Goal: Information Seeking & Learning: Learn about a topic

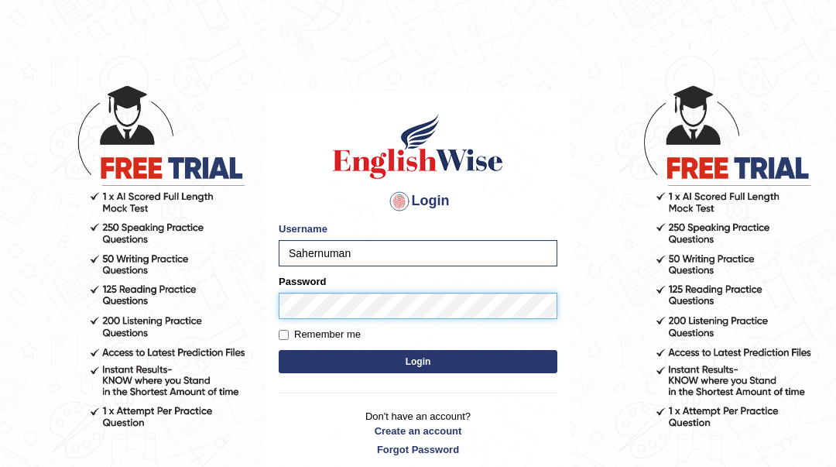
click at [279, 350] on button "Login" at bounding box center [418, 361] width 279 height 23
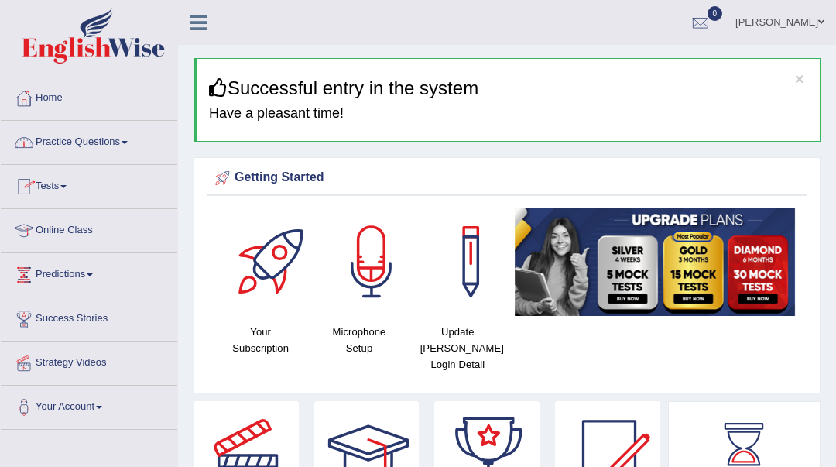
click at [101, 142] on link "Practice Questions" at bounding box center [89, 140] width 177 height 39
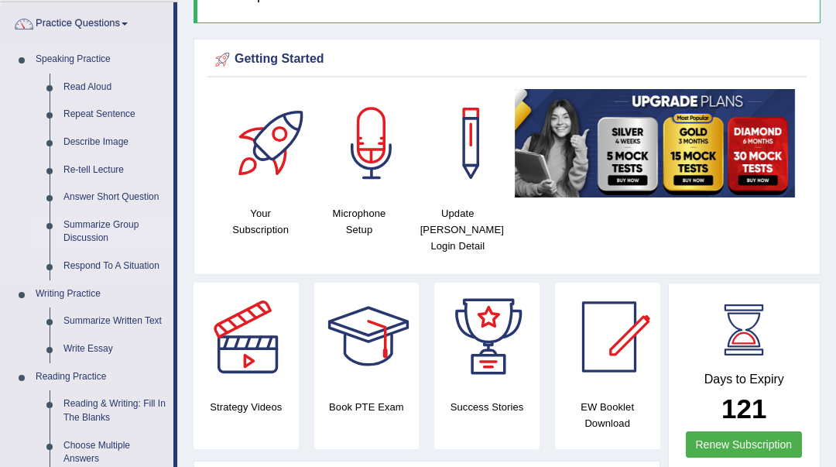
scroll to position [103, 0]
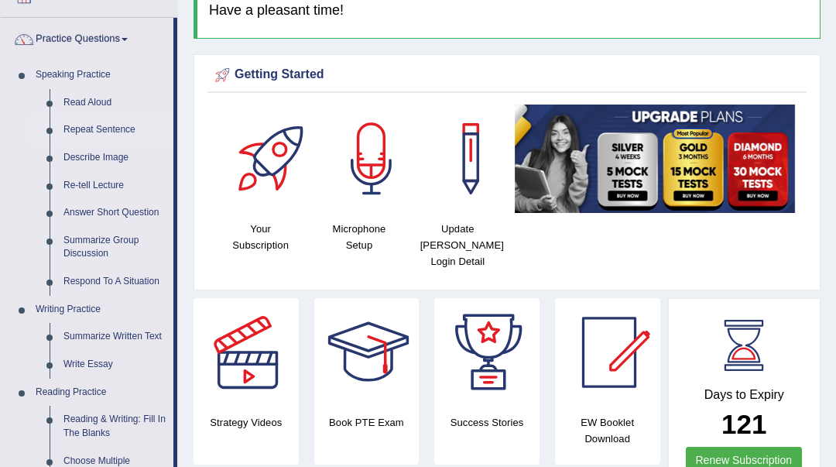
click at [99, 131] on link "Repeat Sentence" at bounding box center [115, 130] width 117 height 28
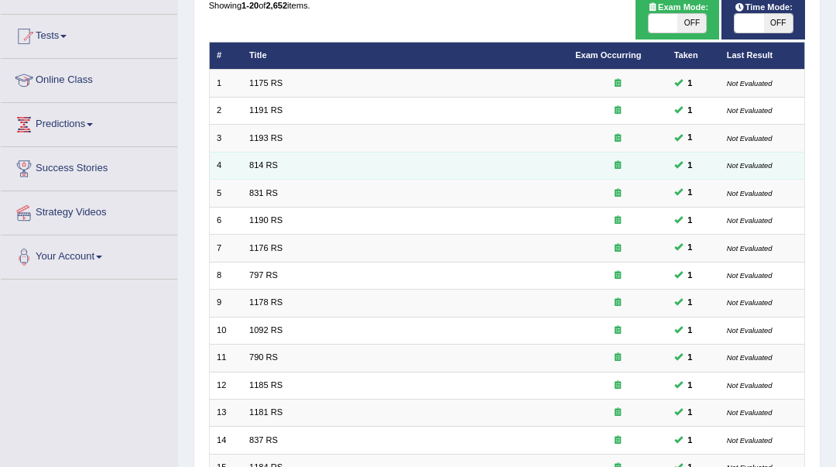
scroll to position [424, 0]
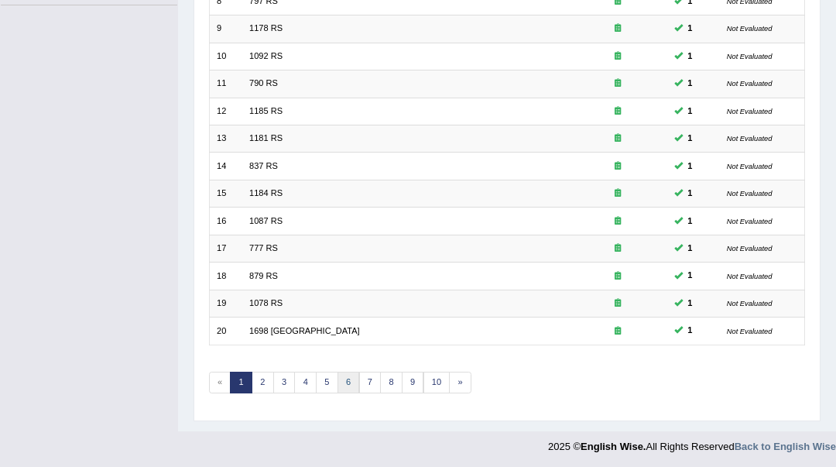
click at [346, 385] on link "6" at bounding box center [349, 383] width 22 height 22
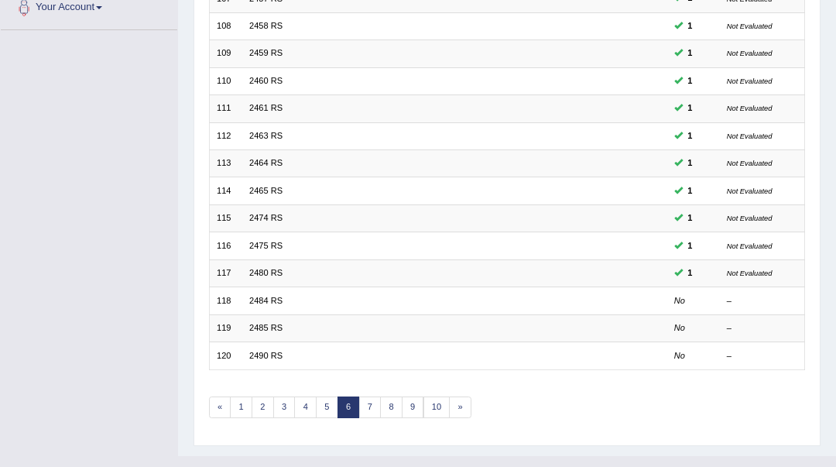
scroll to position [424, 0]
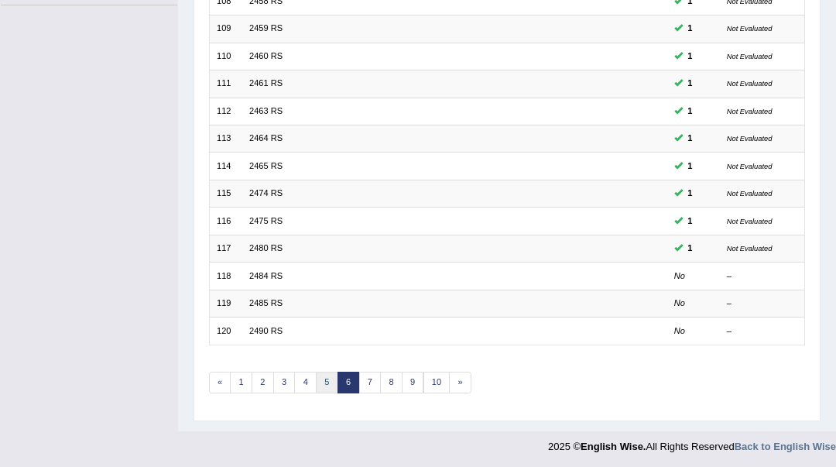
click at [319, 379] on link "5" at bounding box center [327, 383] width 22 height 22
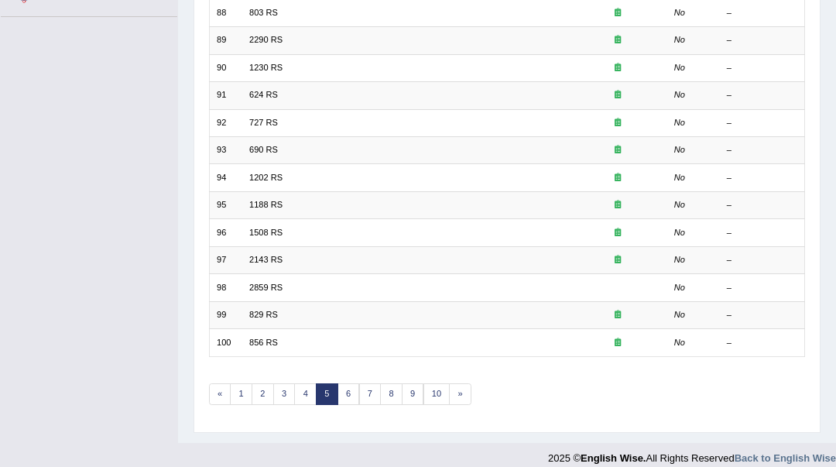
scroll to position [103, 0]
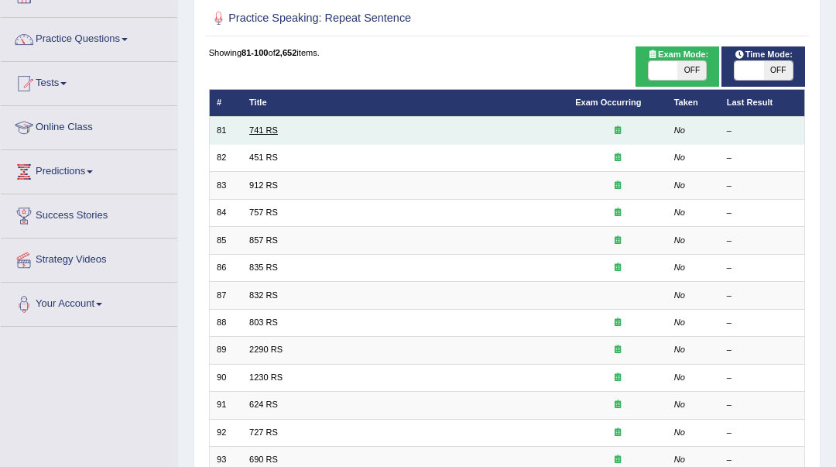
click at [276, 132] on link "741 RS" at bounding box center [263, 129] width 29 height 9
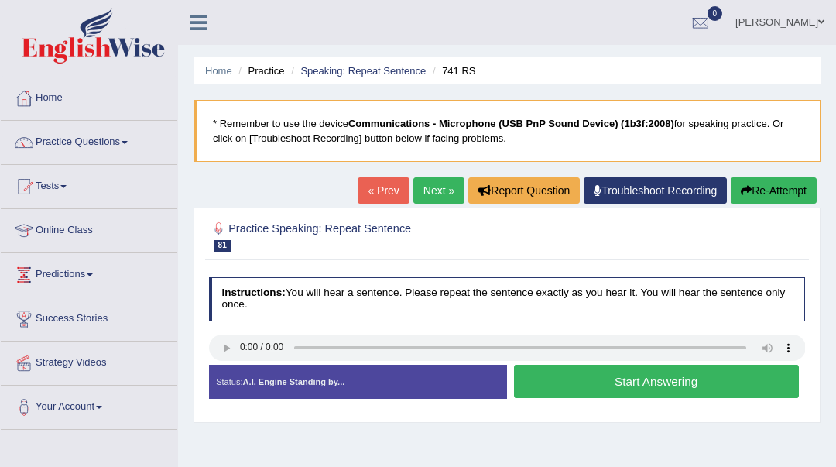
click at [675, 380] on button "Start Answering" at bounding box center [656, 381] width 285 height 33
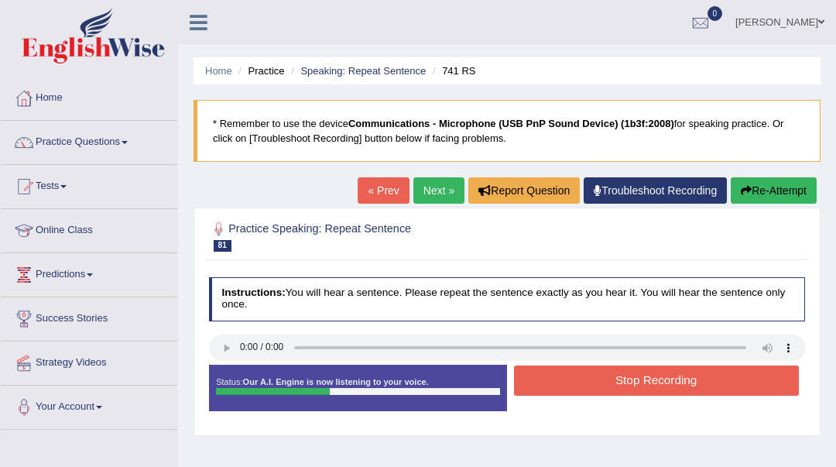
click at [675, 380] on button "Stop Recording" at bounding box center [656, 380] width 285 height 30
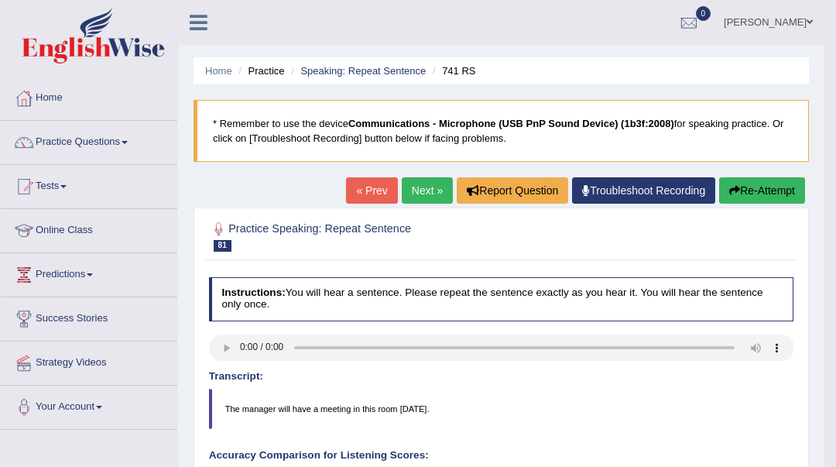
click at [411, 201] on link "Next »" at bounding box center [427, 190] width 51 height 26
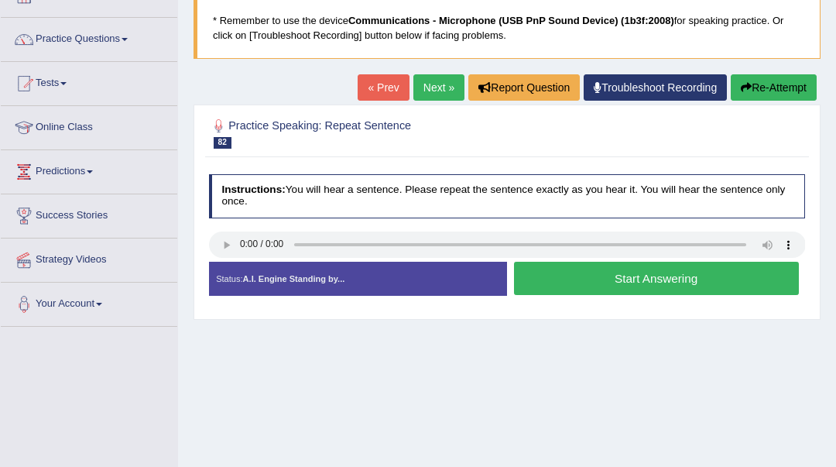
click at [593, 288] on button "Start Answering" at bounding box center [656, 278] width 285 height 33
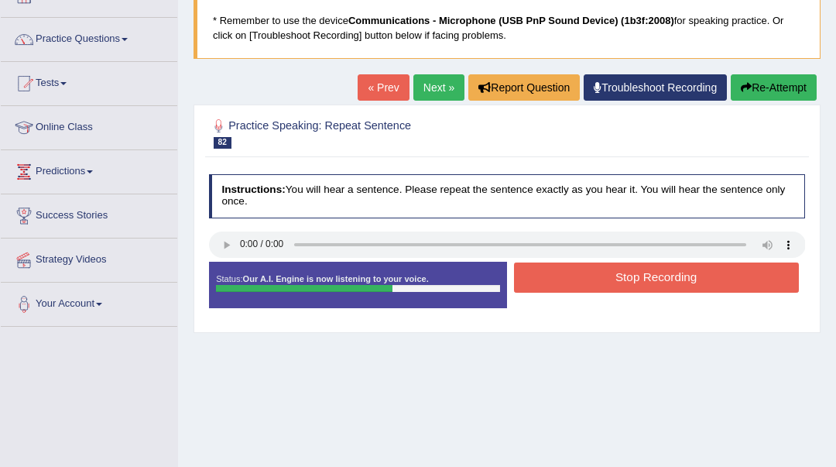
click at [593, 288] on button "Stop Recording" at bounding box center [656, 277] width 285 height 30
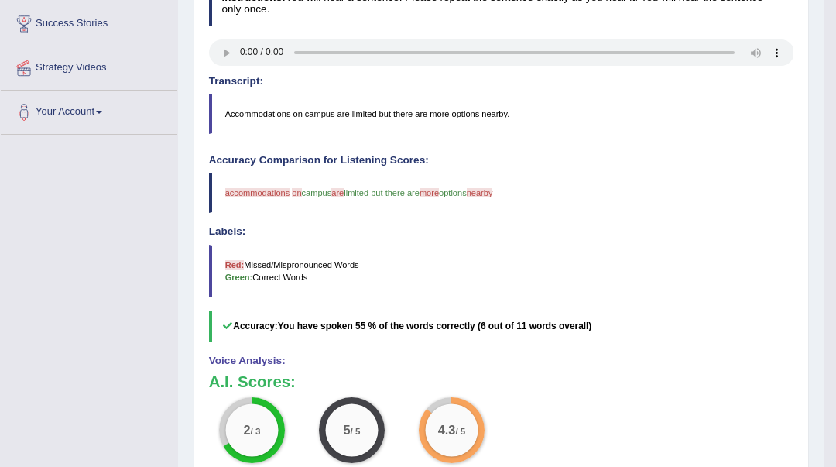
scroll to position [71, 0]
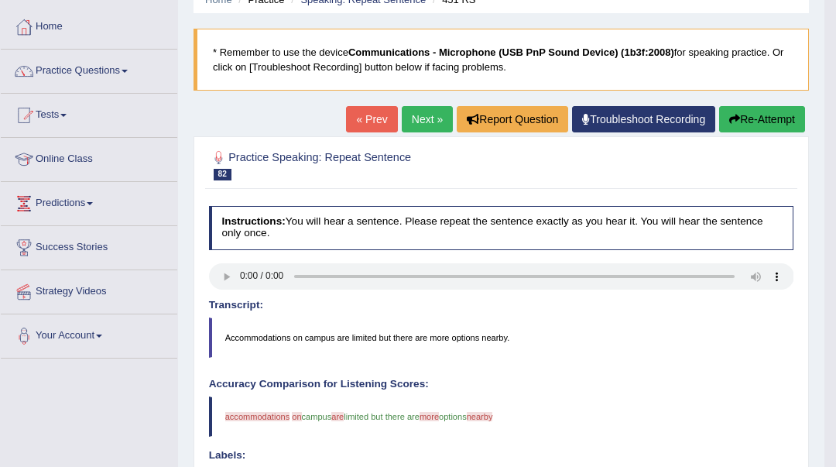
click at [417, 122] on link "Next »" at bounding box center [427, 119] width 51 height 26
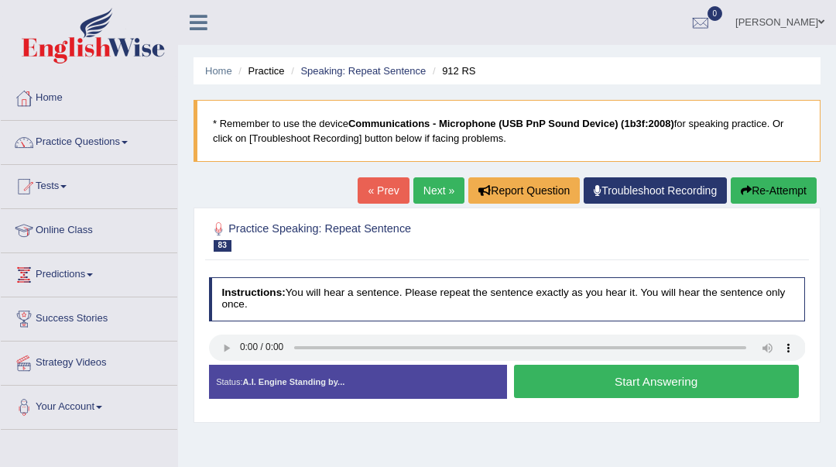
click at [231, 361] on div at bounding box center [507, 348] width 597 height 29
click at [585, 383] on button "Start Answering" at bounding box center [656, 381] width 285 height 33
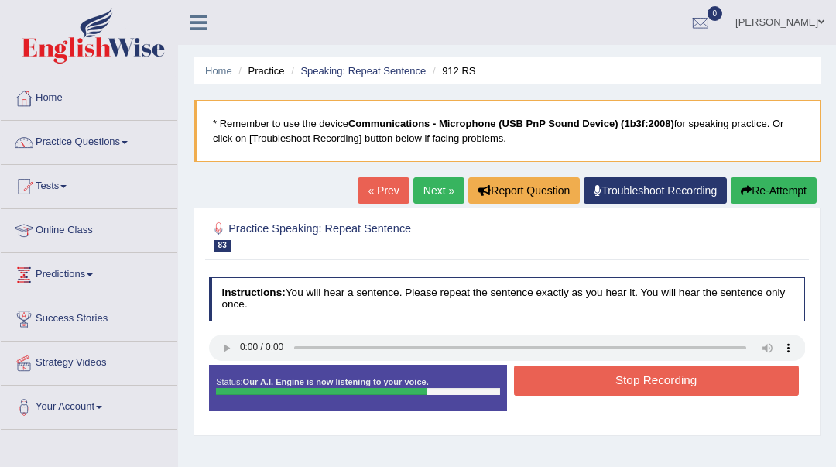
click at [585, 383] on button "Stop Recording" at bounding box center [656, 380] width 285 height 30
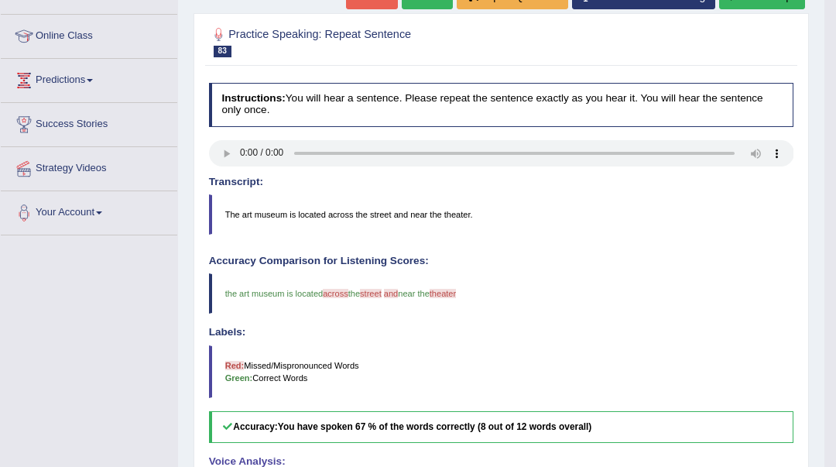
scroll to position [103, 0]
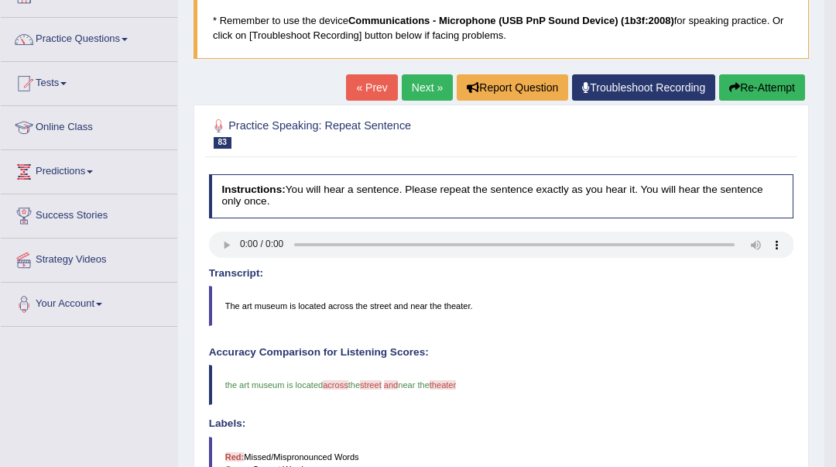
click at [430, 91] on link "Next »" at bounding box center [427, 87] width 51 height 26
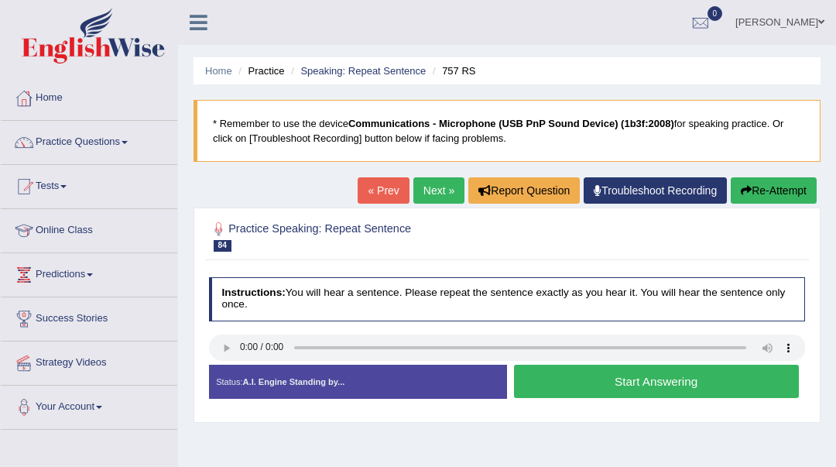
click at [558, 389] on button "Start Answering" at bounding box center [656, 381] width 285 height 33
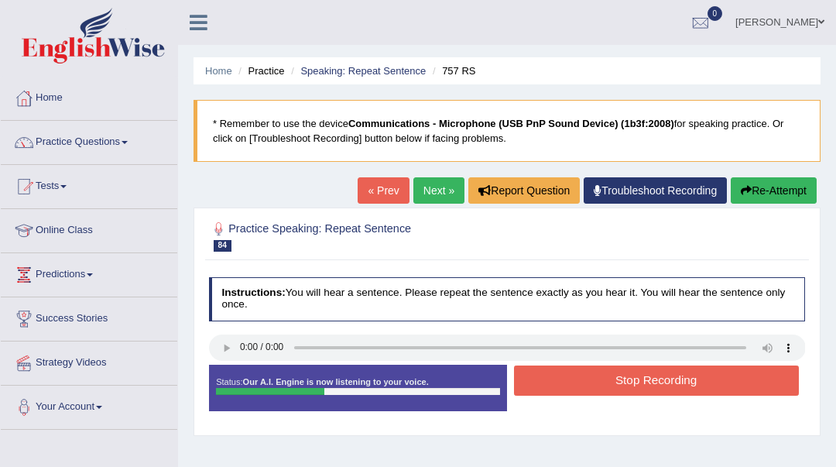
click at [558, 389] on button "Stop Recording" at bounding box center [656, 380] width 285 height 30
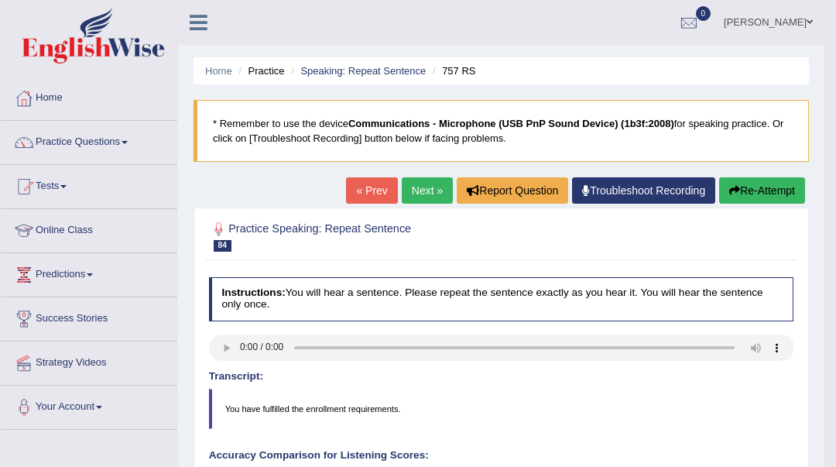
click at [427, 181] on link "Next »" at bounding box center [427, 190] width 51 height 26
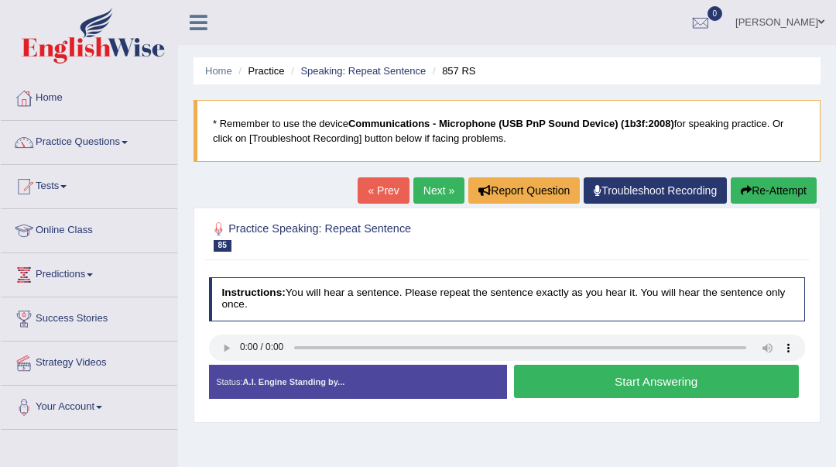
click at [560, 380] on button "Start Answering" at bounding box center [656, 381] width 285 height 33
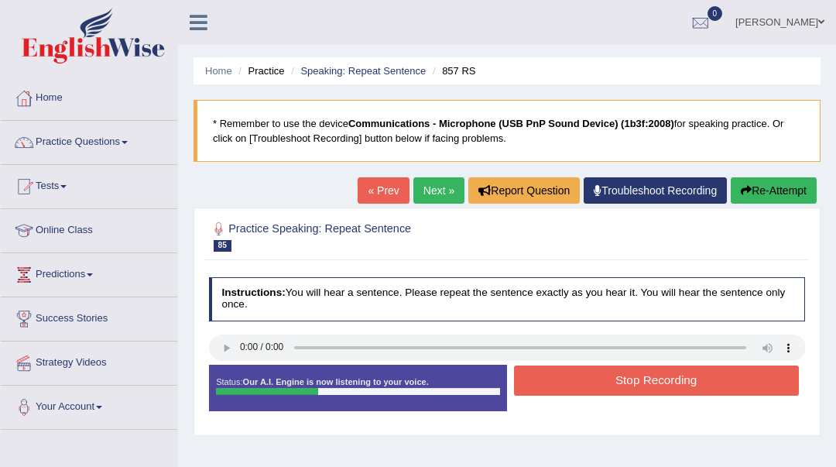
click at [560, 382] on button "Stop Recording" at bounding box center [656, 380] width 285 height 30
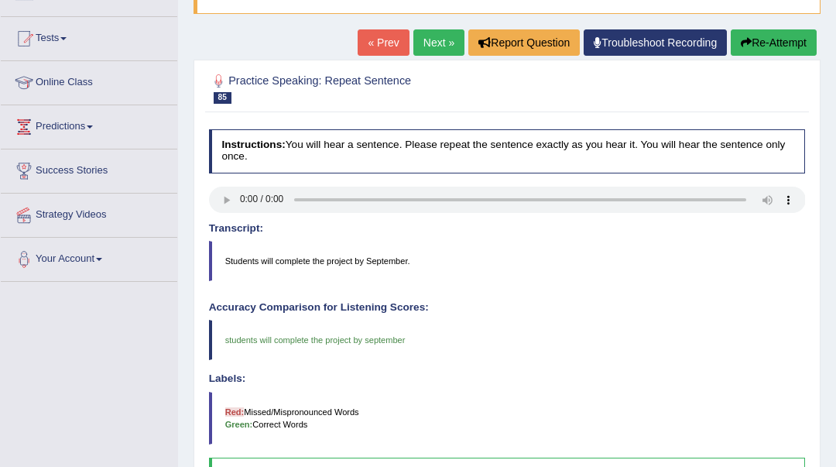
scroll to position [71, 0]
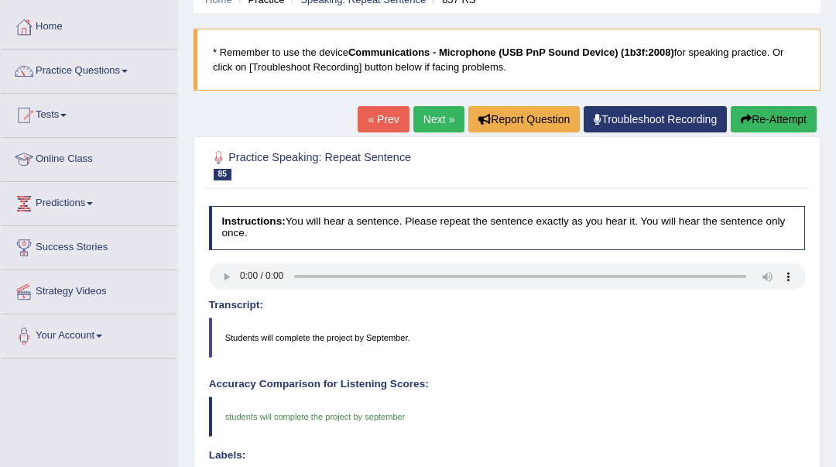
click at [784, 120] on button "Re-Attempt" at bounding box center [774, 119] width 86 height 26
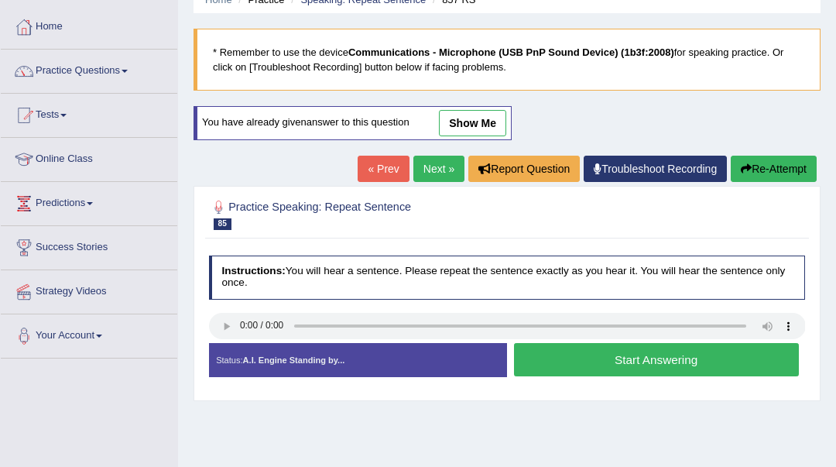
click at [646, 362] on button "Start Answering" at bounding box center [656, 359] width 285 height 33
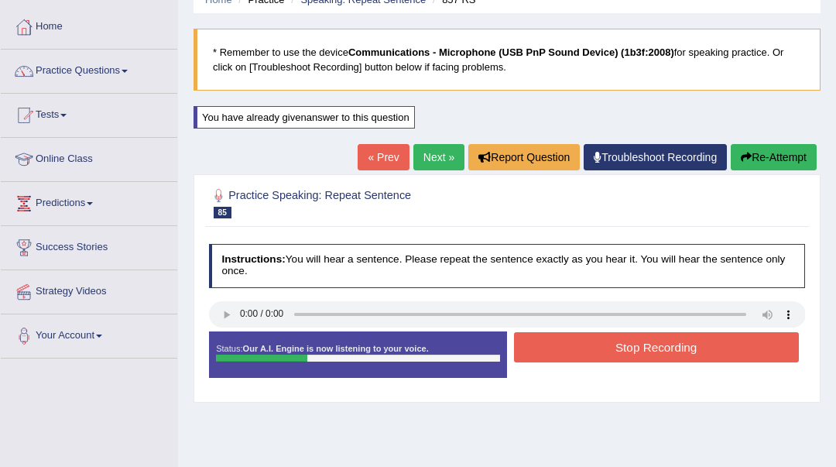
click at [648, 350] on button "Stop Recording" at bounding box center [656, 347] width 285 height 30
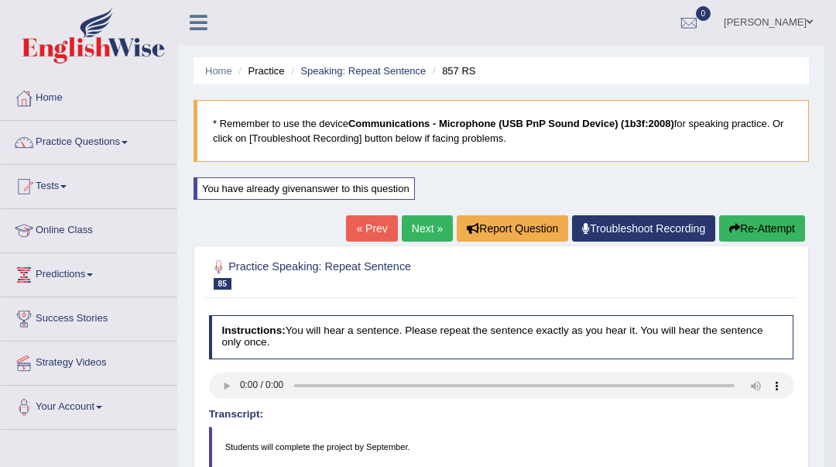
click at [427, 229] on link "Next »" at bounding box center [427, 228] width 51 height 26
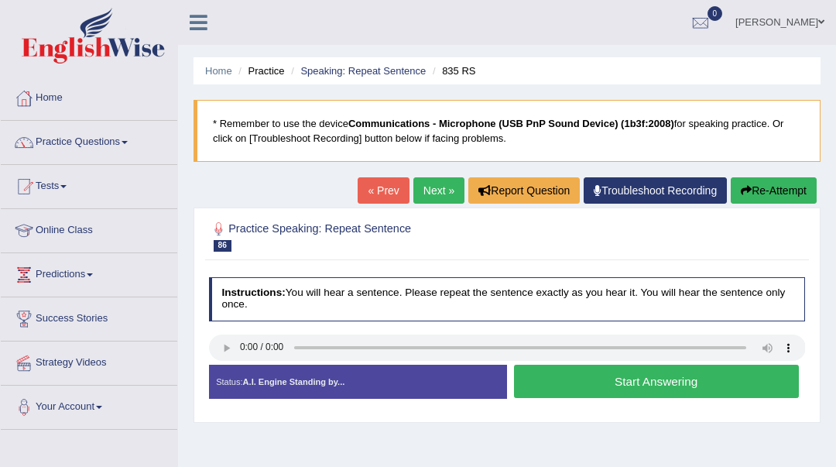
click at [594, 385] on button "Start Answering" at bounding box center [656, 381] width 285 height 33
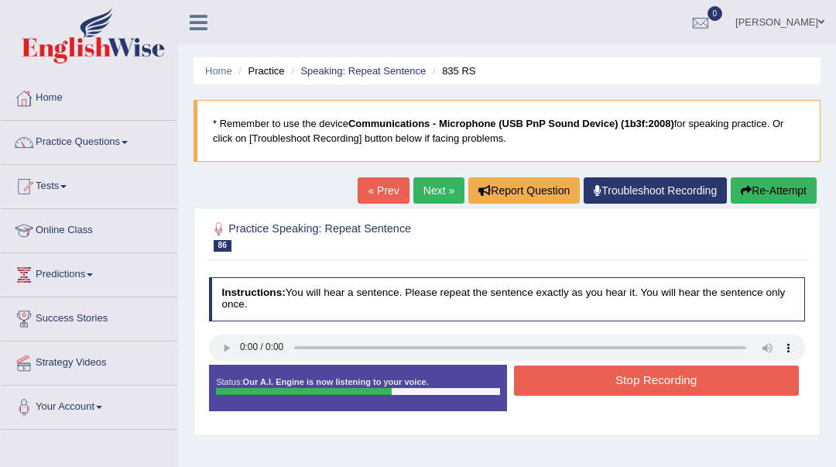
click at [594, 386] on button "Stop Recording" at bounding box center [656, 380] width 285 height 30
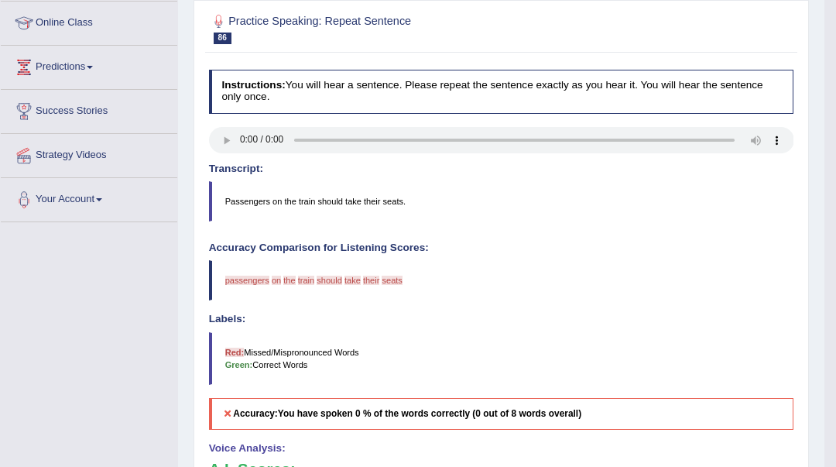
scroll to position [103, 0]
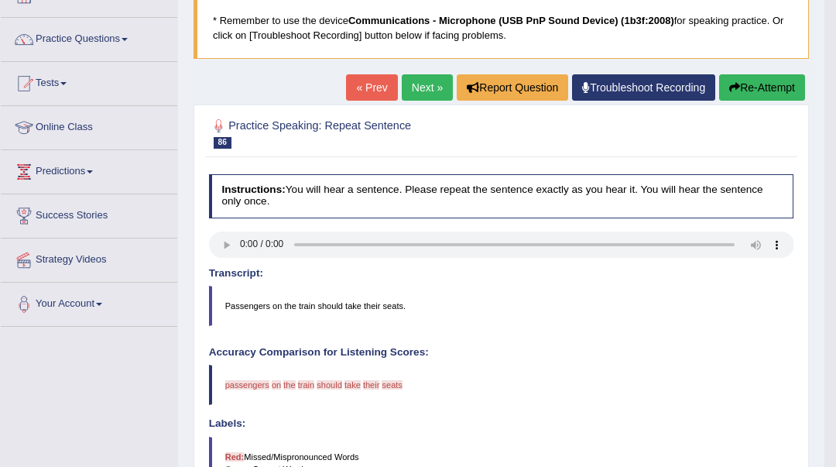
click at [756, 86] on button "Re-Attempt" at bounding box center [762, 87] width 86 height 26
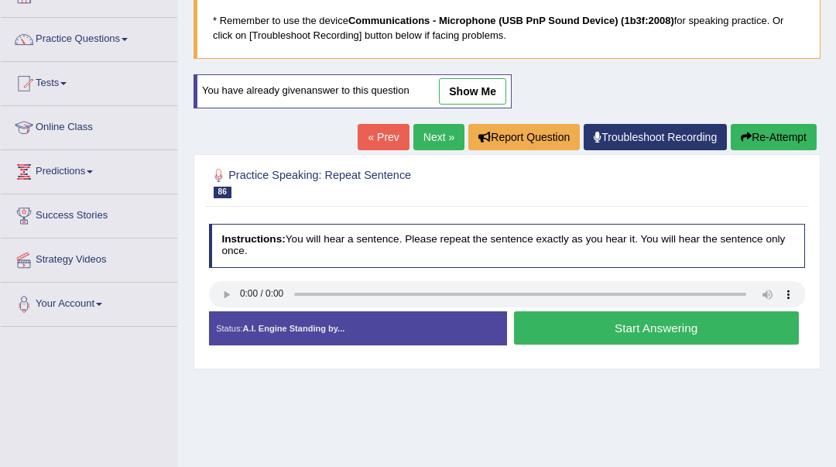
click at [604, 333] on button "Start Answering" at bounding box center [656, 327] width 285 height 33
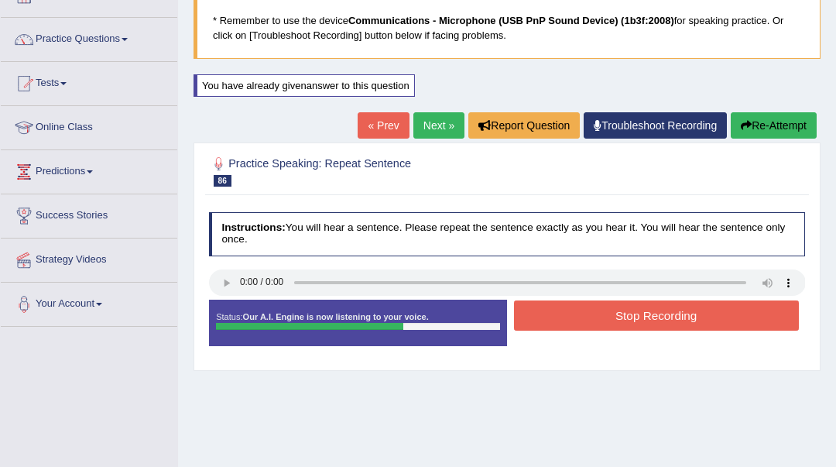
click at [612, 317] on button "Stop Recording" at bounding box center [656, 315] width 285 height 30
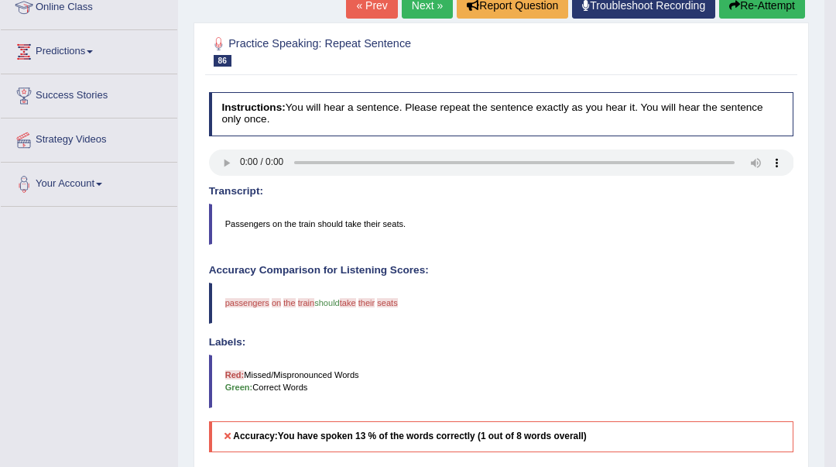
scroll to position [206, 0]
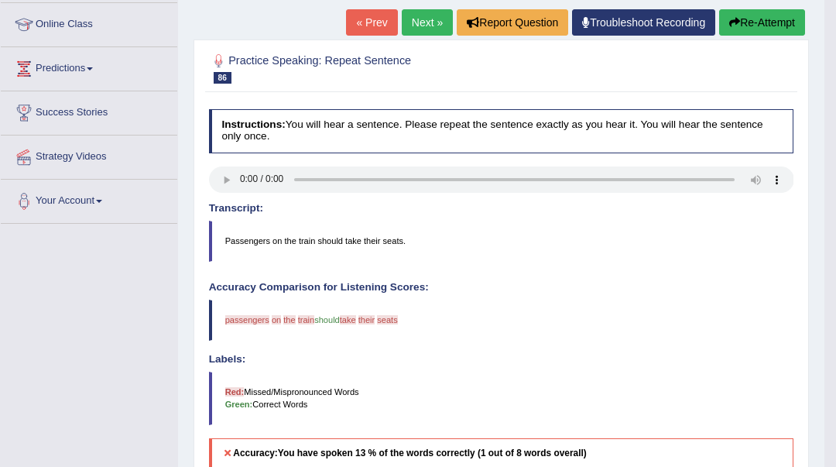
click at [421, 24] on link "Next »" at bounding box center [427, 22] width 51 height 26
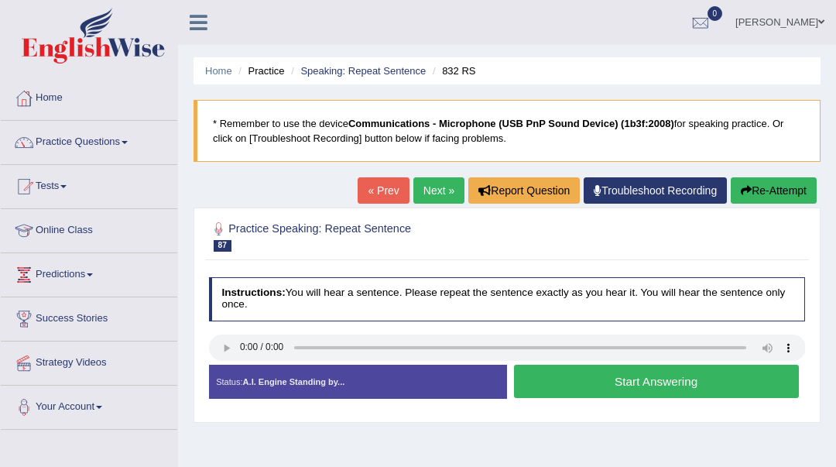
drag, startPoint x: 608, startPoint y: 389, endPoint x: 601, endPoint y: 384, distance: 8.4
click at [608, 388] on button "Start Answering" at bounding box center [656, 381] width 285 height 33
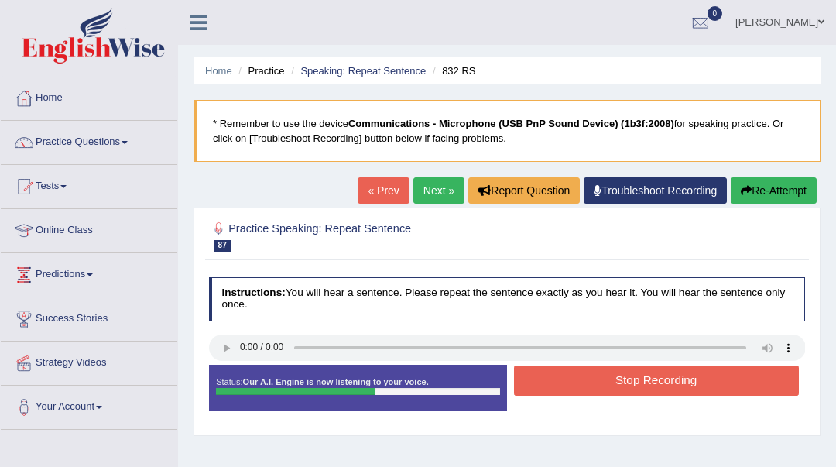
click at [598, 384] on button "Stop Recording" at bounding box center [656, 380] width 285 height 30
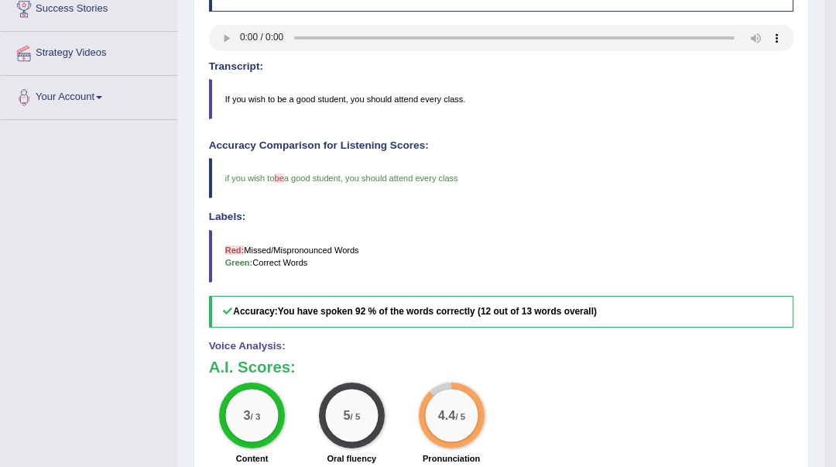
scroll to position [103, 0]
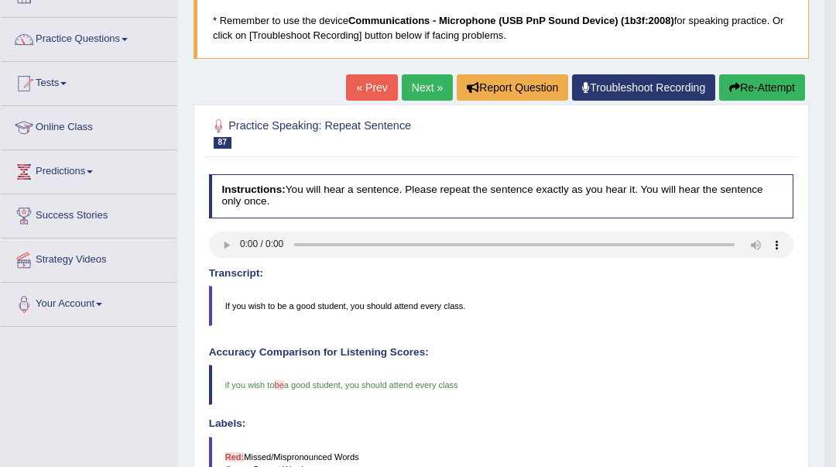
click at [404, 84] on link "Next »" at bounding box center [427, 87] width 51 height 26
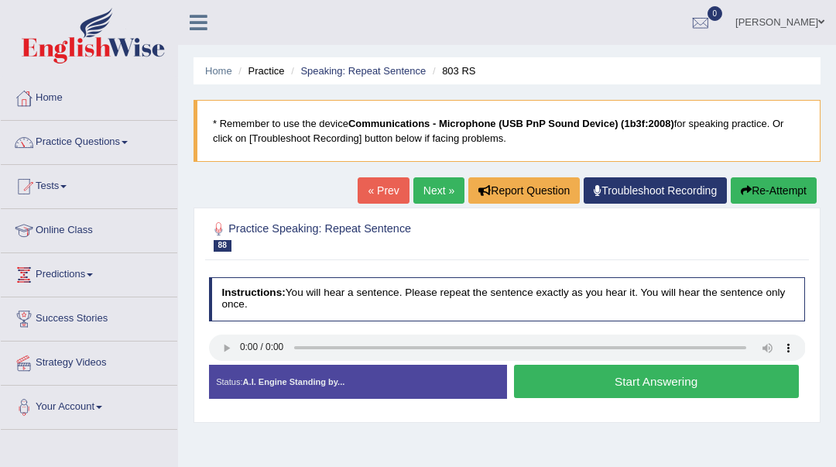
click at [584, 384] on button "Start Answering" at bounding box center [656, 381] width 285 height 33
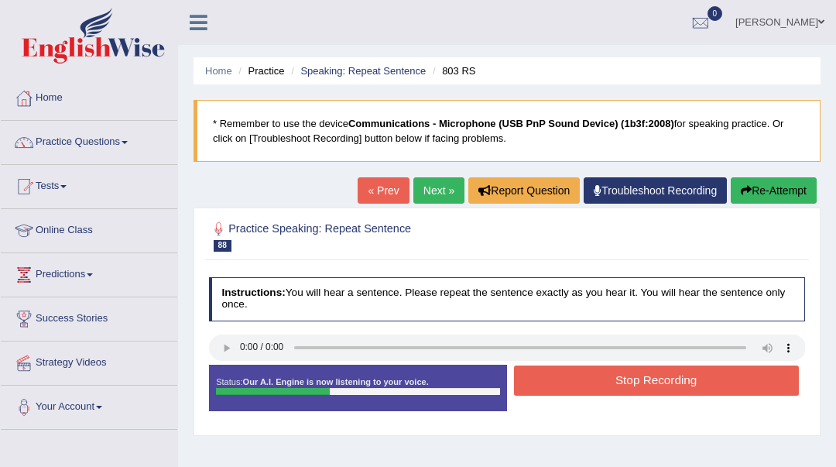
click at [582, 383] on button "Stop Recording" at bounding box center [656, 380] width 285 height 30
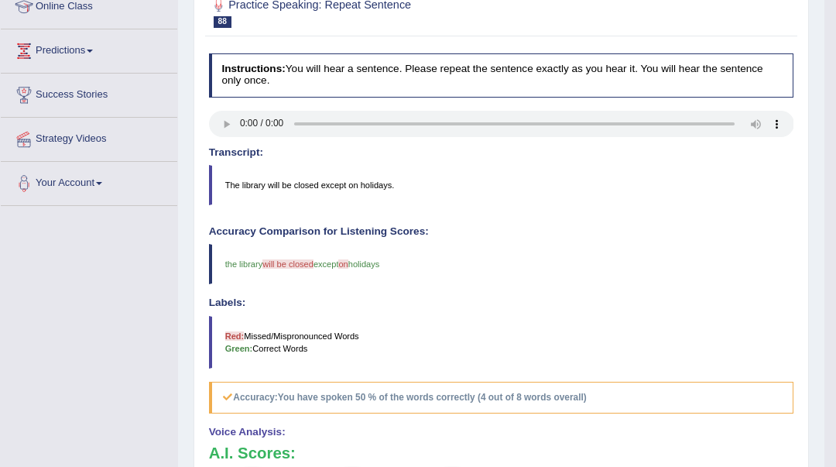
scroll to position [71, 0]
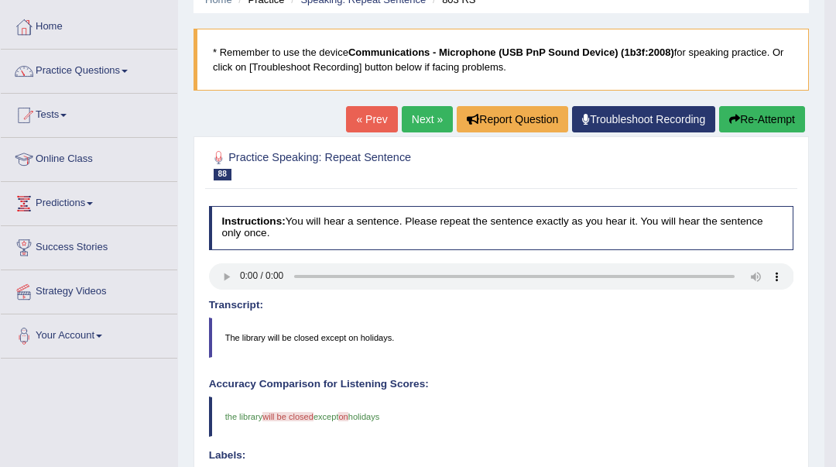
click at [725, 123] on button "Re-Attempt" at bounding box center [762, 119] width 86 height 26
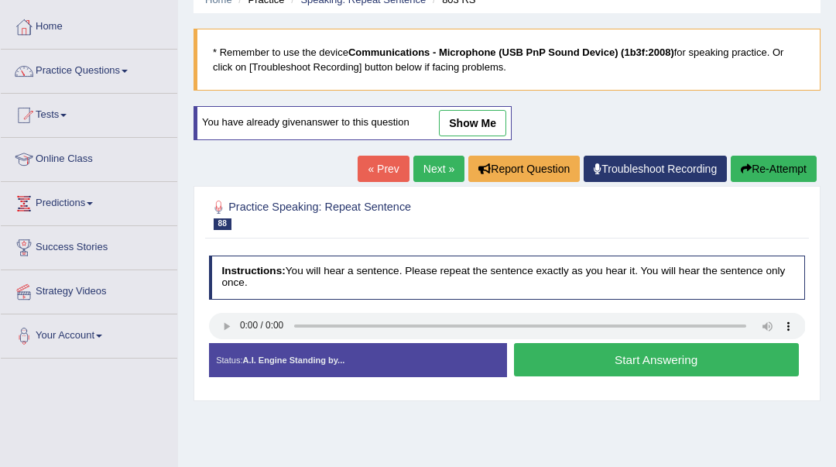
scroll to position [71, 0]
click at [672, 360] on button "Start Answering" at bounding box center [656, 359] width 285 height 33
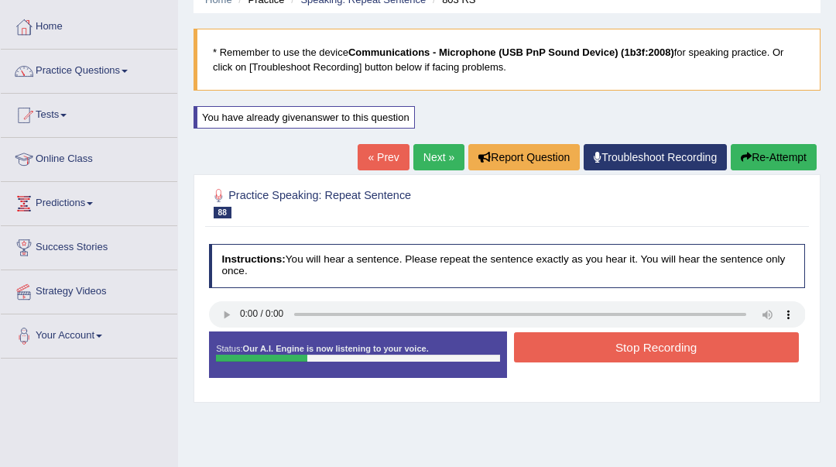
click at [667, 350] on button "Stop Recording" at bounding box center [656, 347] width 285 height 30
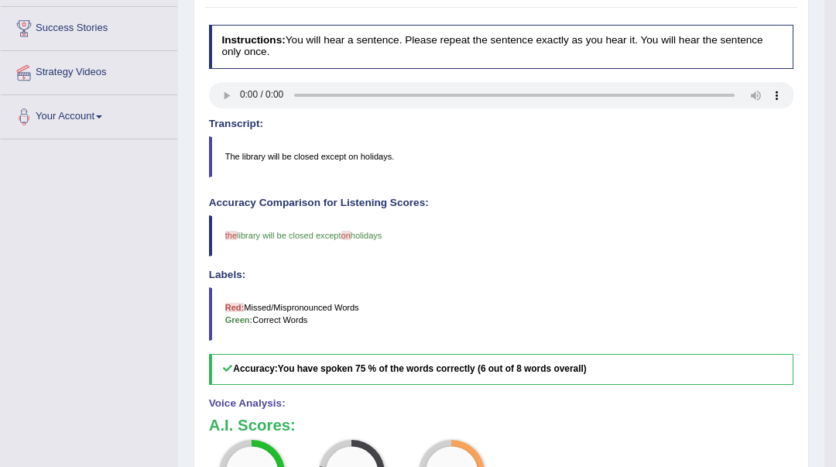
scroll to position [108, 0]
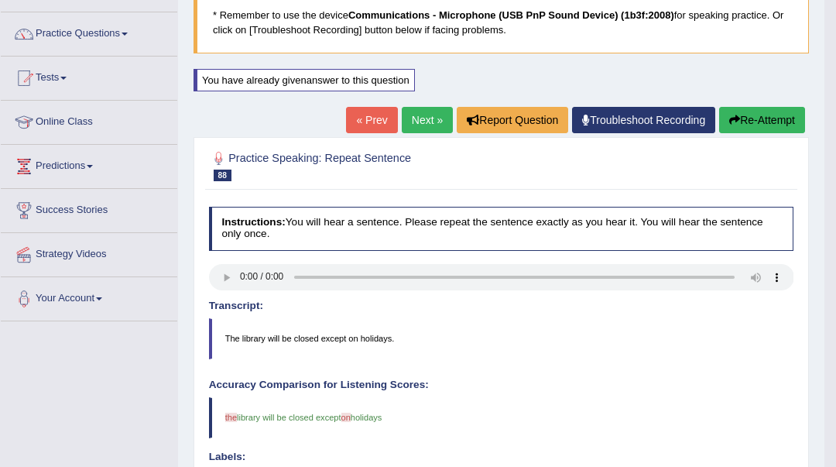
click at [415, 114] on link "Next »" at bounding box center [427, 120] width 51 height 26
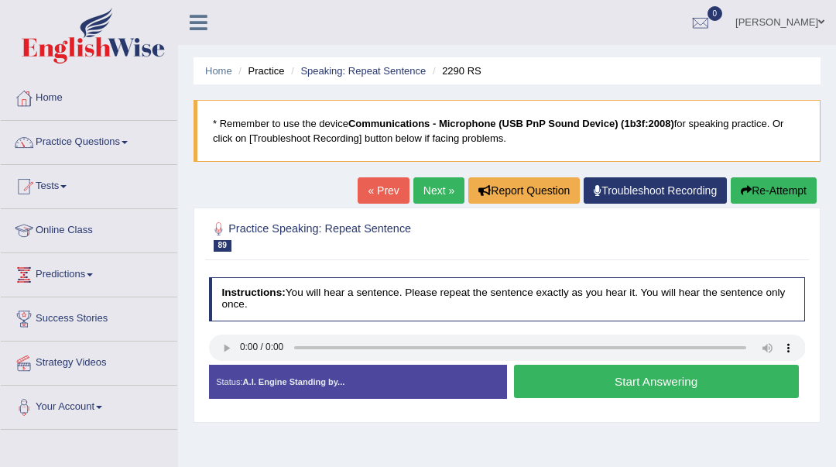
click at [559, 379] on button "Start Answering" at bounding box center [656, 381] width 285 height 33
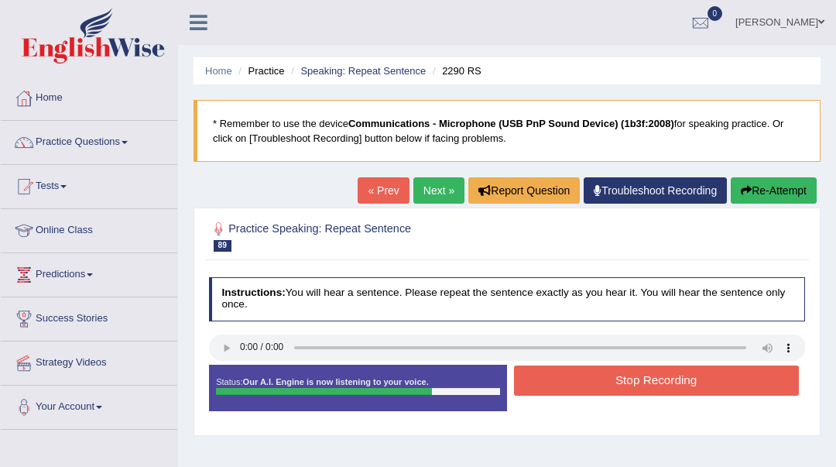
click at [559, 379] on button "Stop Recording" at bounding box center [656, 380] width 285 height 30
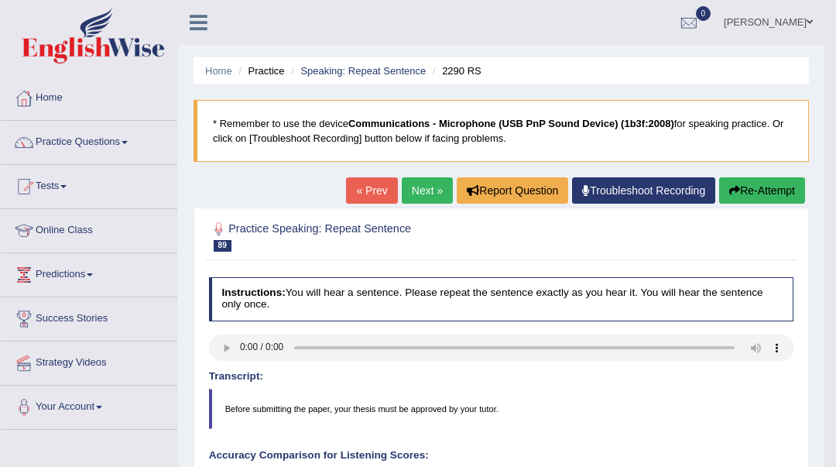
click at [427, 191] on link "Next »" at bounding box center [427, 190] width 51 height 26
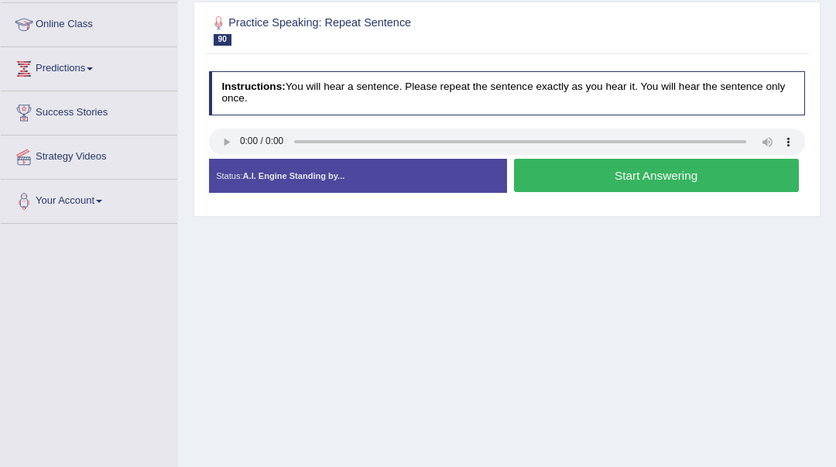
click at [537, 167] on button "Start Answering" at bounding box center [656, 175] width 285 height 33
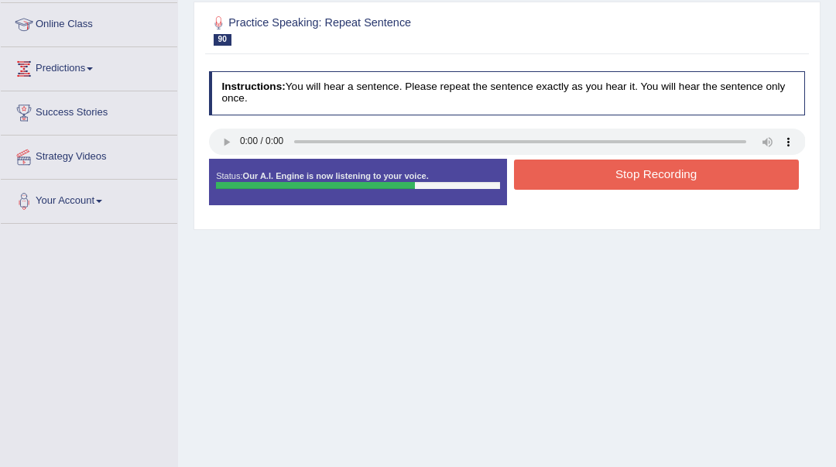
click at [540, 175] on button "Stop Recording" at bounding box center [656, 174] width 285 height 30
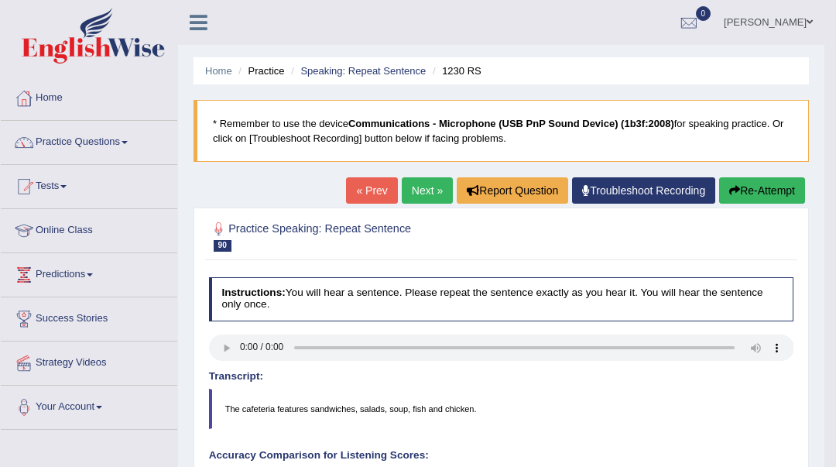
click at [427, 183] on link "Next »" at bounding box center [427, 190] width 51 height 26
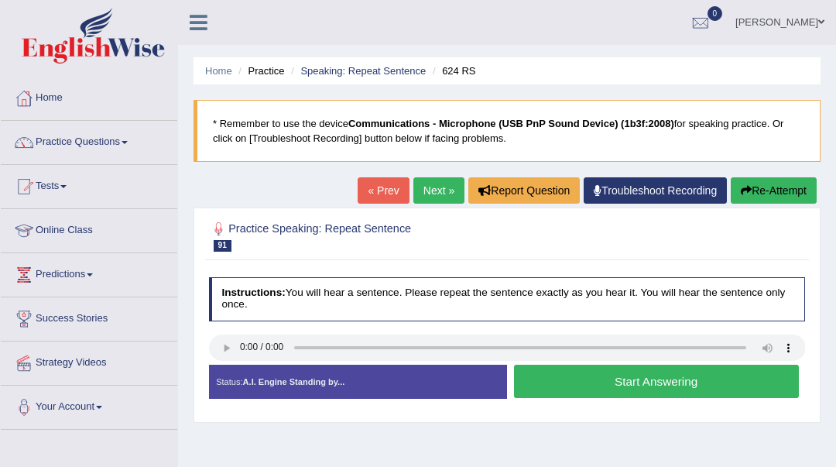
click at [581, 387] on button "Start Answering" at bounding box center [656, 381] width 285 height 33
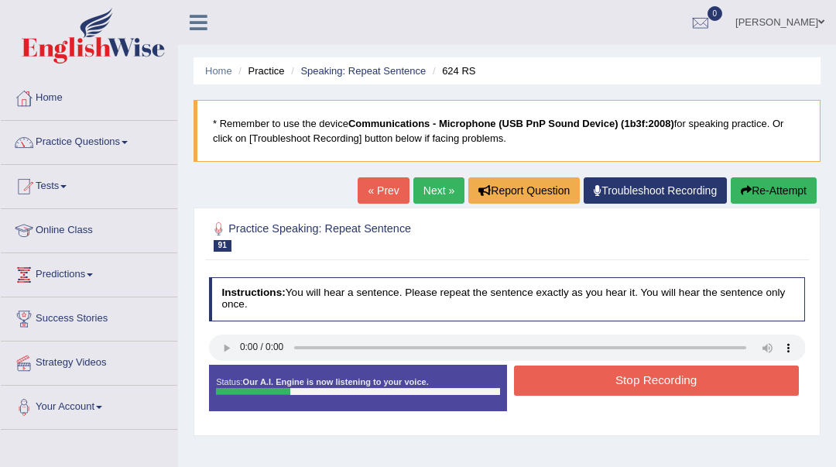
click at [581, 387] on button "Stop Recording" at bounding box center [656, 380] width 285 height 30
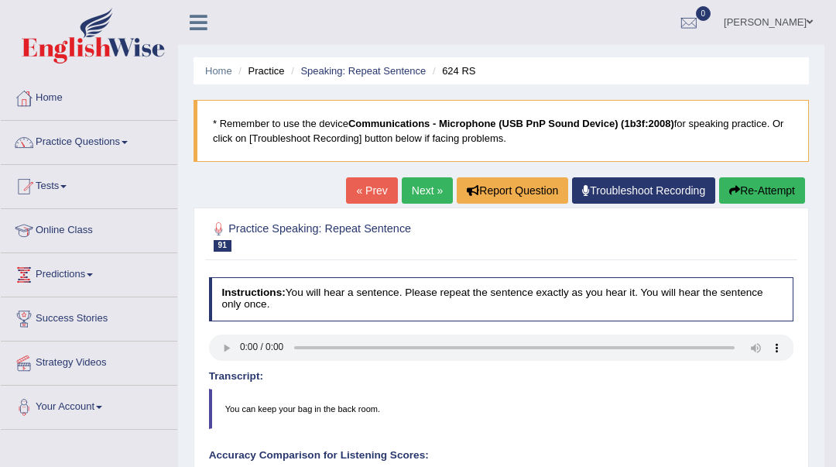
click at [411, 193] on link "Next »" at bounding box center [427, 190] width 51 height 26
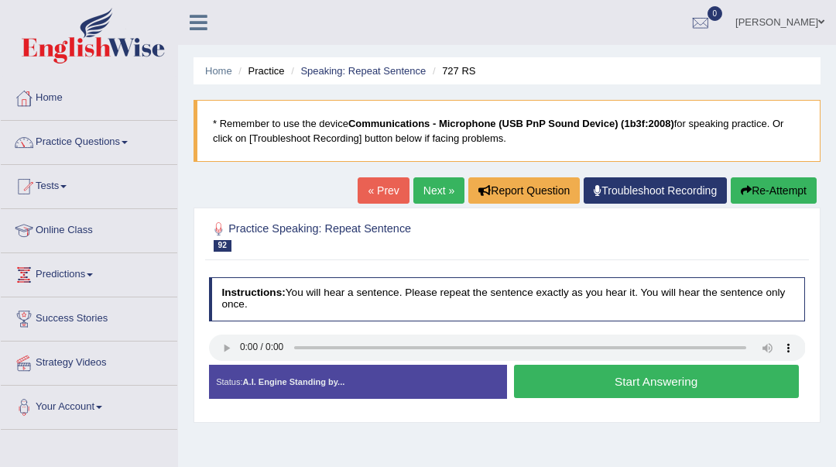
click at [580, 381] on button "Start Answering" at bounding box center [656, 381] width 285 height 33
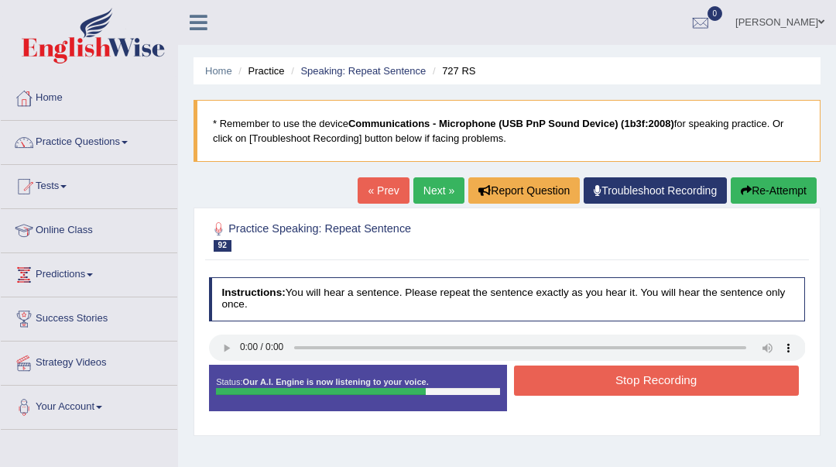
click at [578, 382] on button "Stop Recording" at bounding box center [656, 380] width 285 height 30
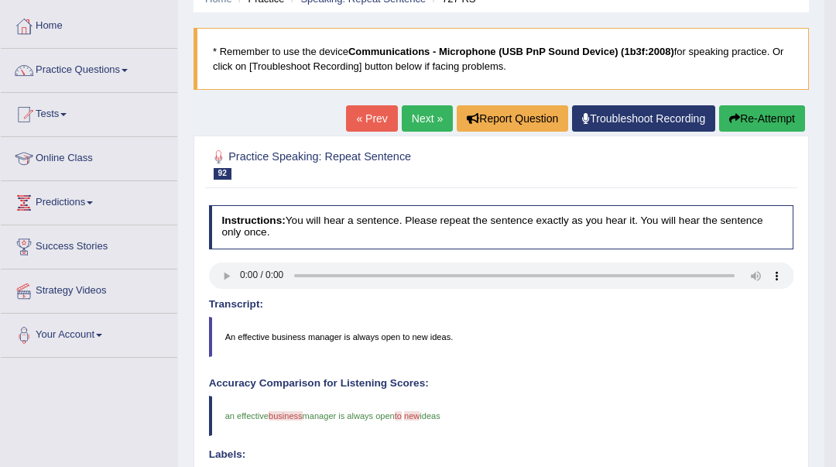
scroll to position [71, 0]
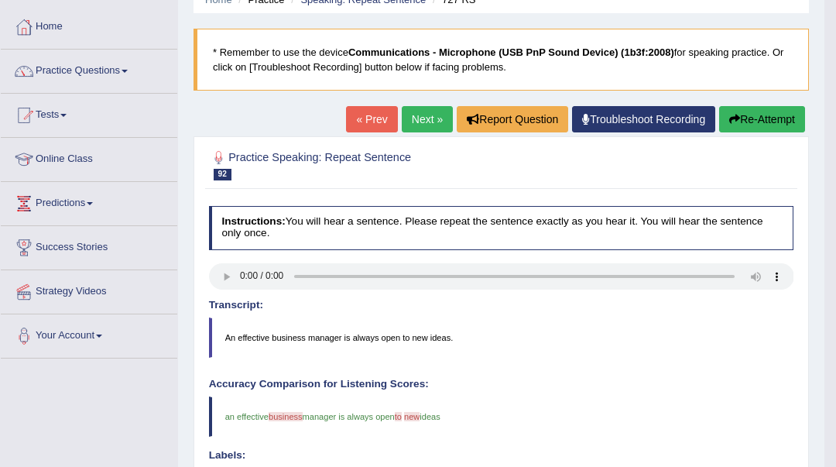
click at [745, 117] on button "Re-Attempt" at bounding box center [762, 119] width 86 height 26
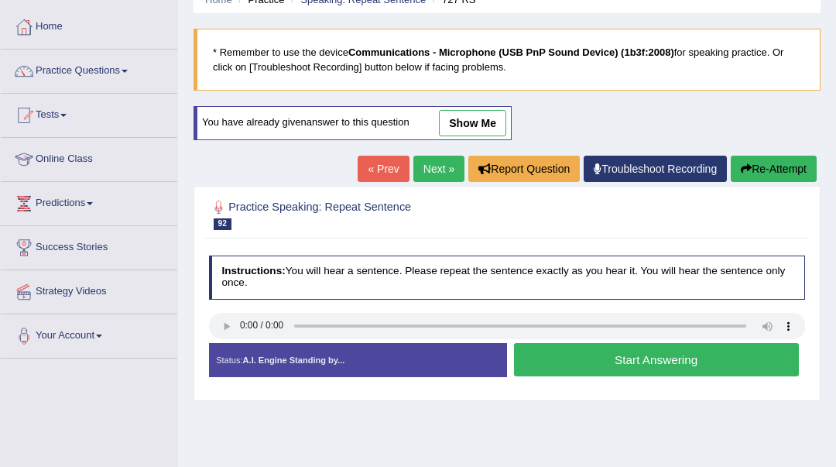
click at [581, 362] on button "Start Answering" at bounding box center [656, 359] width 285 height 33
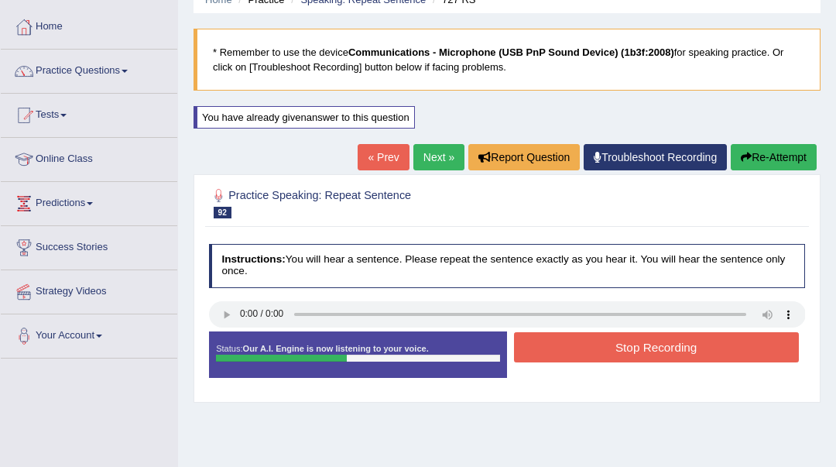
click at [581, 350] on button "Stop Recording" at bounding box center [656, 347] width 285 height 30
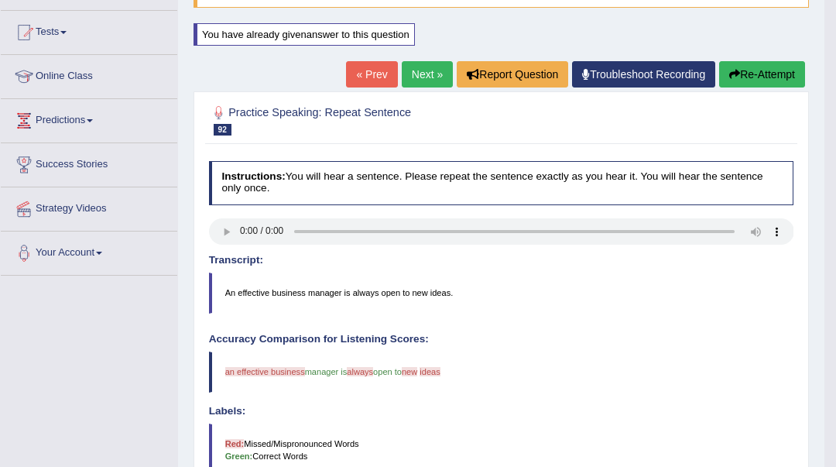
scroll to position [108, 0]
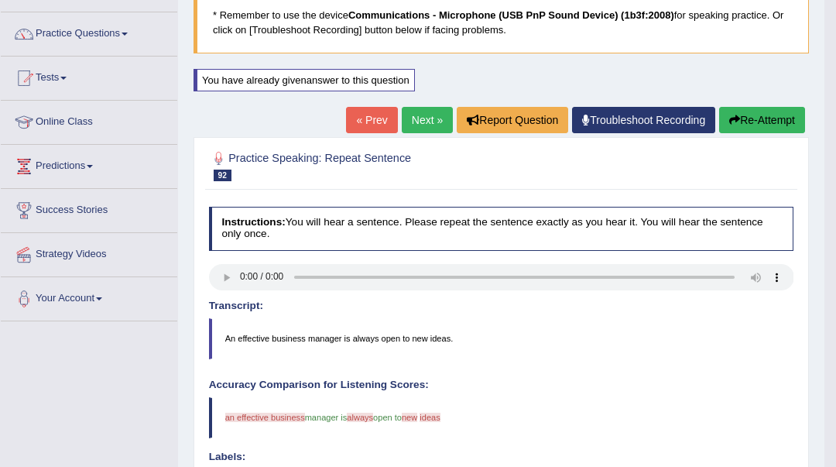
click at [415, 119] on link "Next »" at bounding box center [427, 120] width 51 height 26
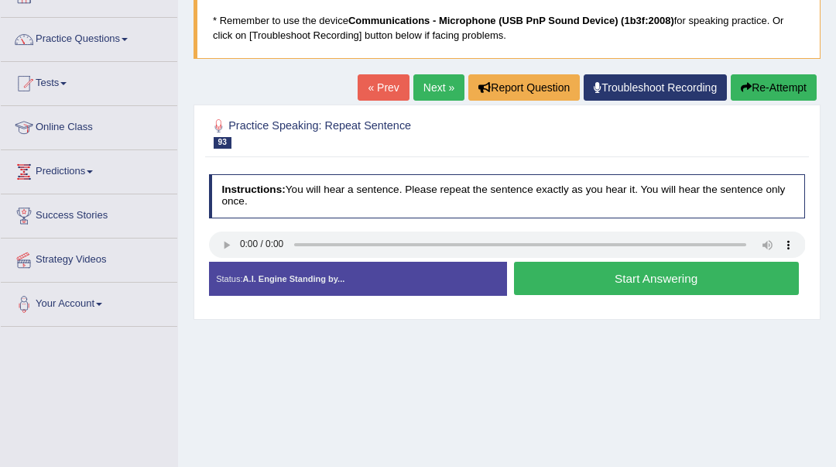
click at [551, 287] on button "Start Answering" at bounding box center [656, 278] width 285 height 33
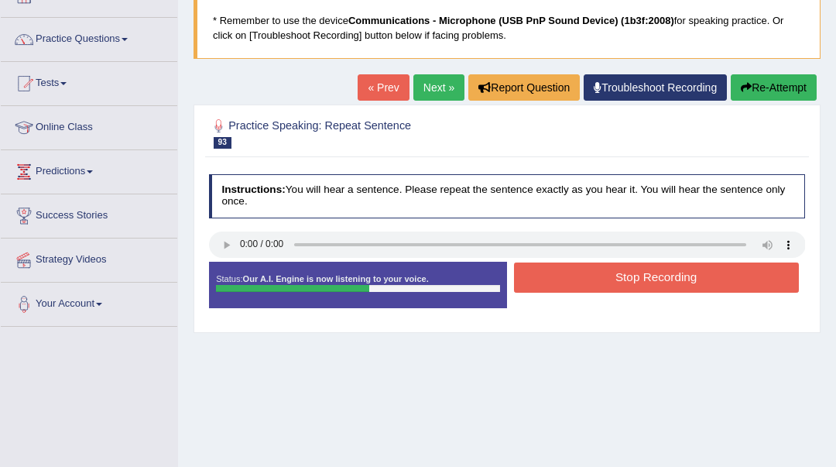
click at [584, 276] on button "Stop Recording" at bounding box center [656, 277] width 285 height 30
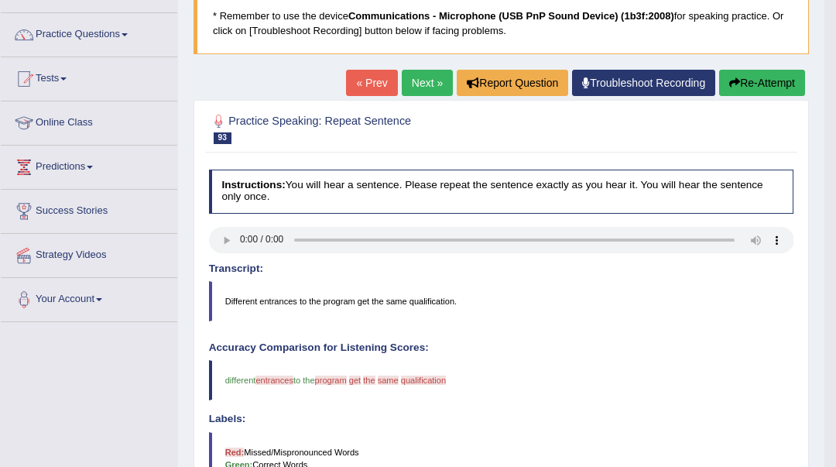
scroll to position [71, 0]
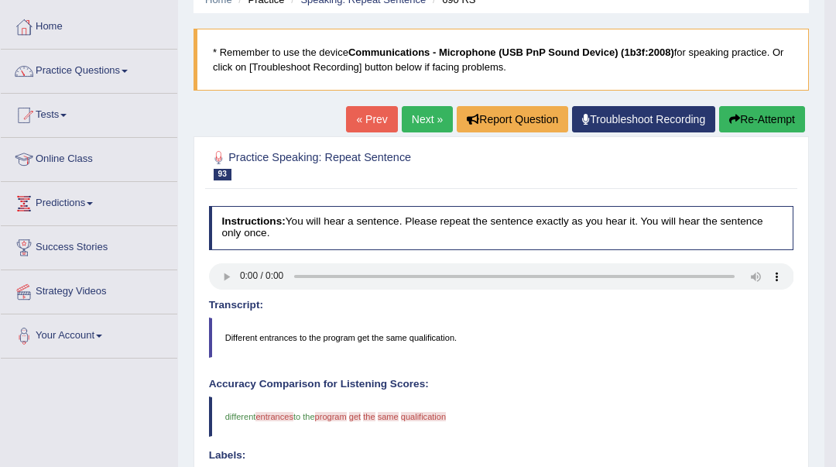
click at [422, 129] on link "Next »" at bounding box center [427, 119] width 51 height 26
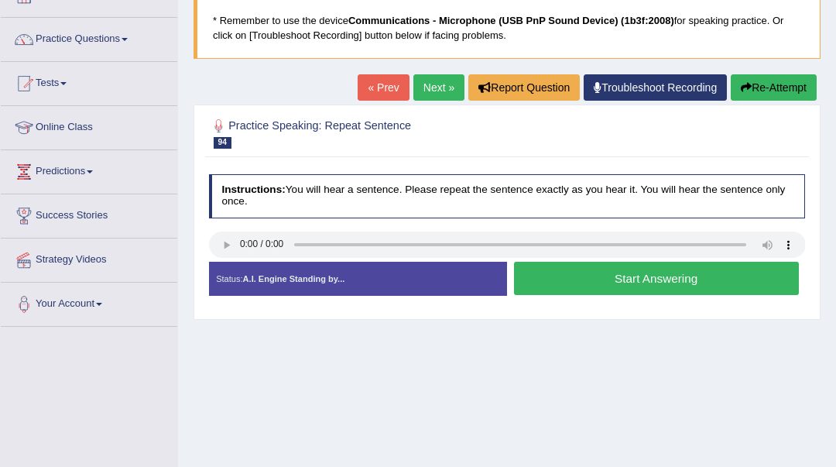
click at [588, 276] on button "Start Answering" at bounding box center [656, 278] width 285 height 33
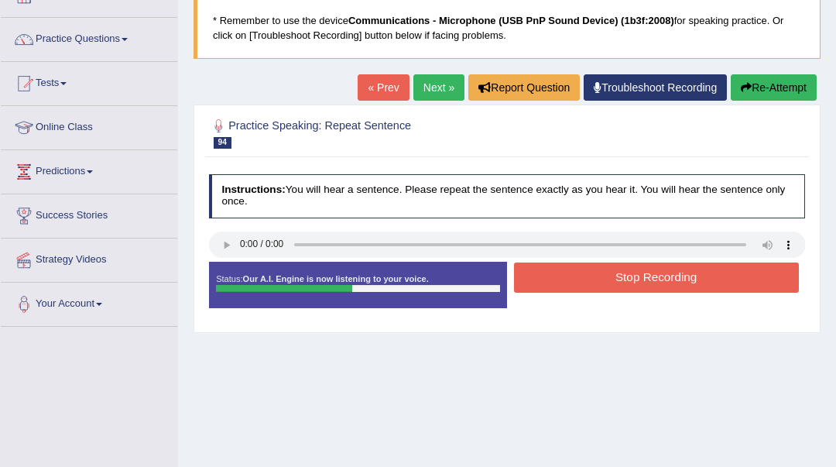
click at [588, 278] on button "Stop Recording" at bounding box center [656, 277] width 285 height 30
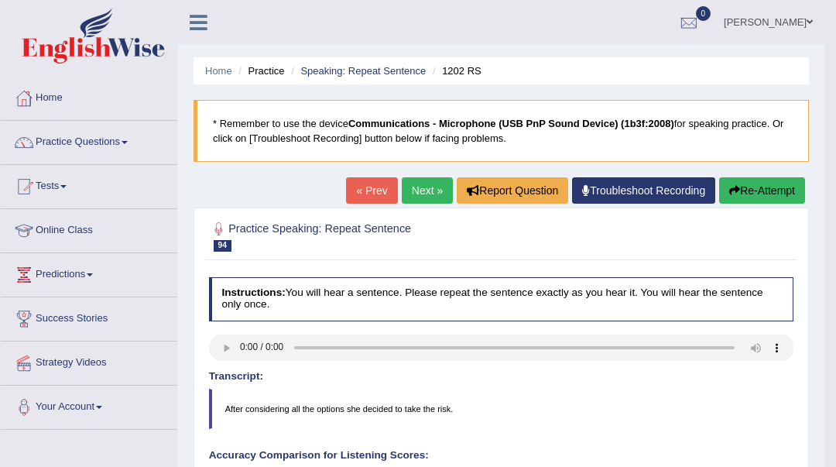
click at [426, 194] on link "Next »" at bounding box center [427, 190] width 51 height 26
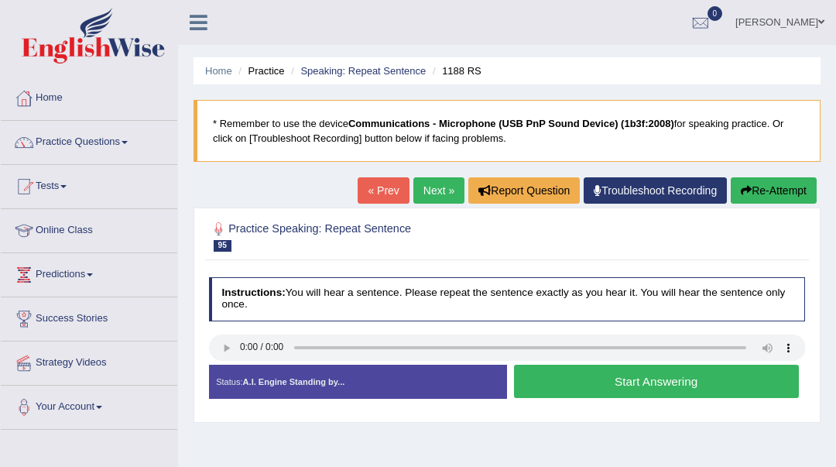
click at [698, 386] on button "Start Answering" at bounding box center [656, 381] width 285 height 33
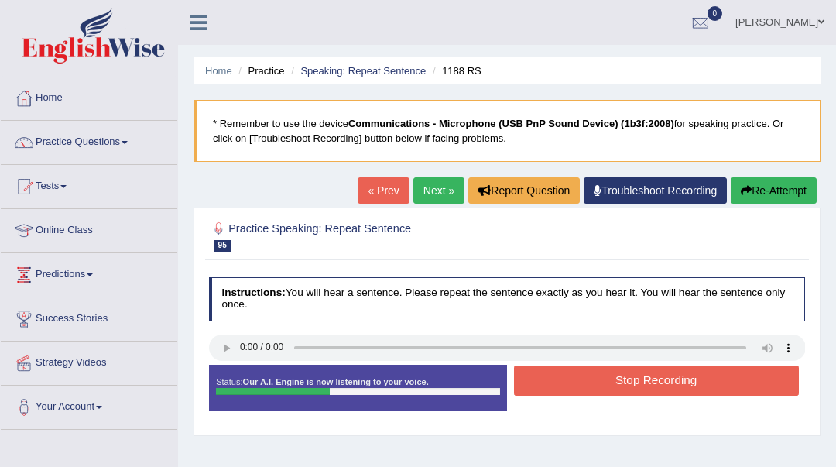
click at [688, 381] on button "Stop Recording" at bounding box center [656, 380] width 285 height 30
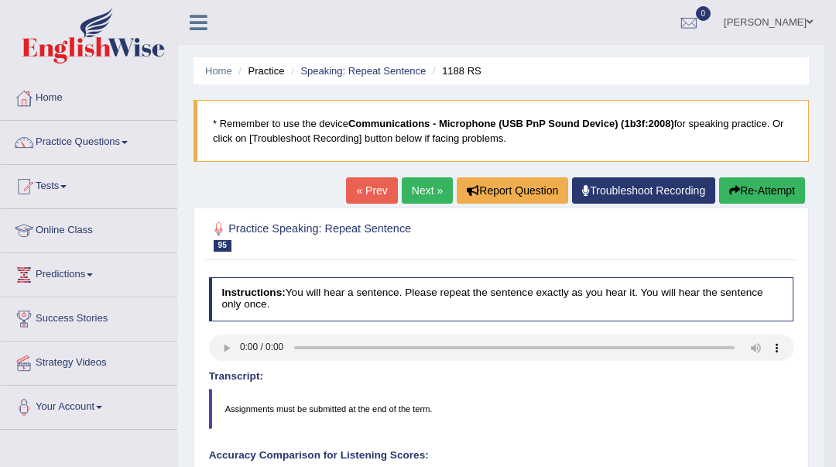
click at [434, 195] on link "Next »" at bounding box center [427, 190] width 51 height 26
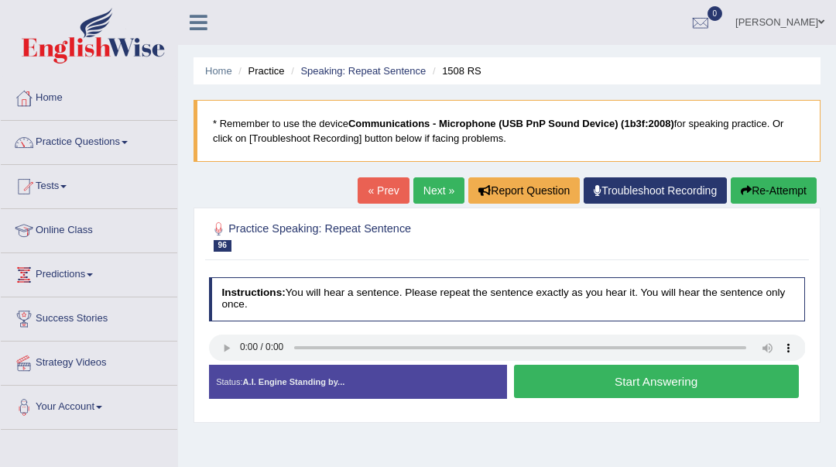
click at [609, 389] on button "Start Answering" at bounding box center [656, 381] width 285 height 33
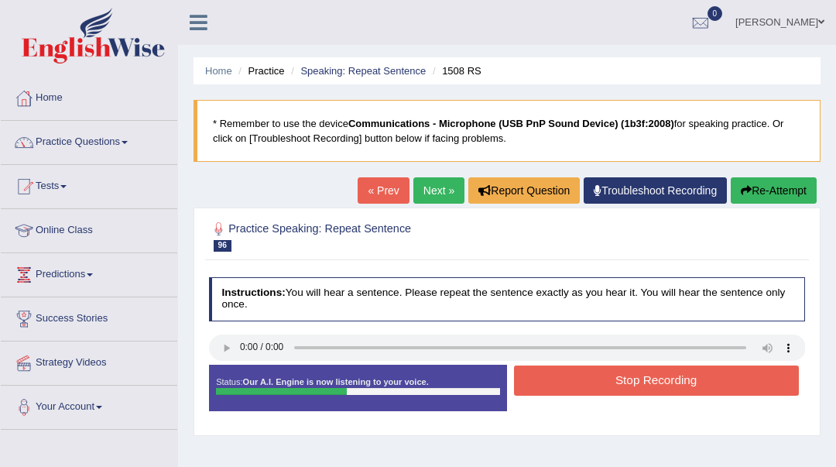
click at [609, 389] on button "Stop Recording" at bounding box center [656, 380] width 285 height 30
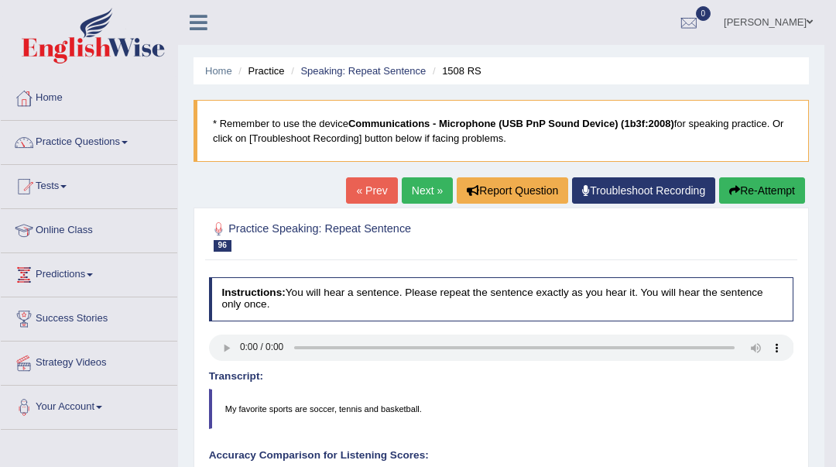
click at [746, 191] on button "Re-Attempt" at bounding box center [762, 190] width 86 height 26
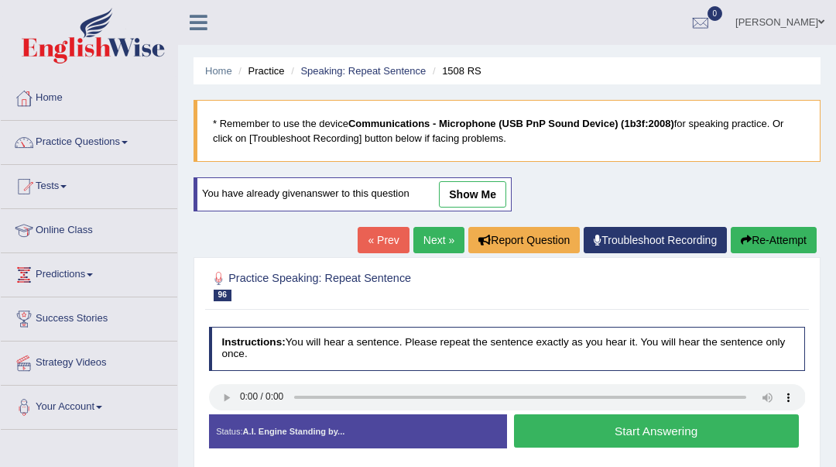
click at [604, 430] on button "Start Answering" at bounding box center [656, 430] width 285 height 33
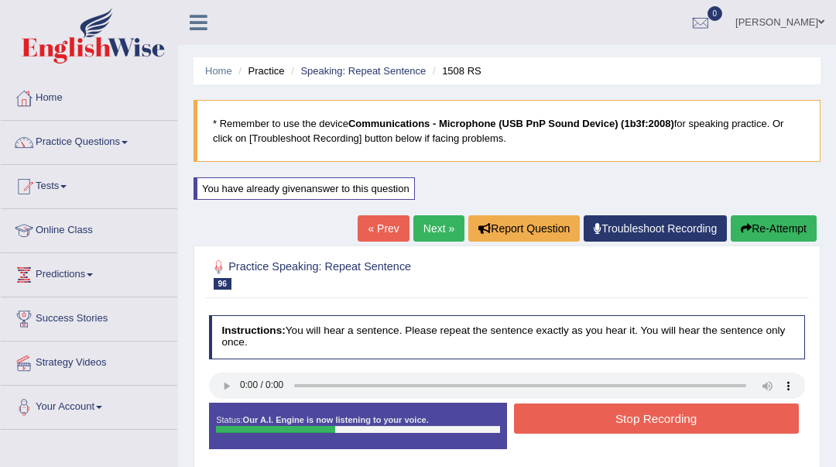
click at [605, 420] on button "Stop Recording" at bounding box center [656, 418] width 285 height 30
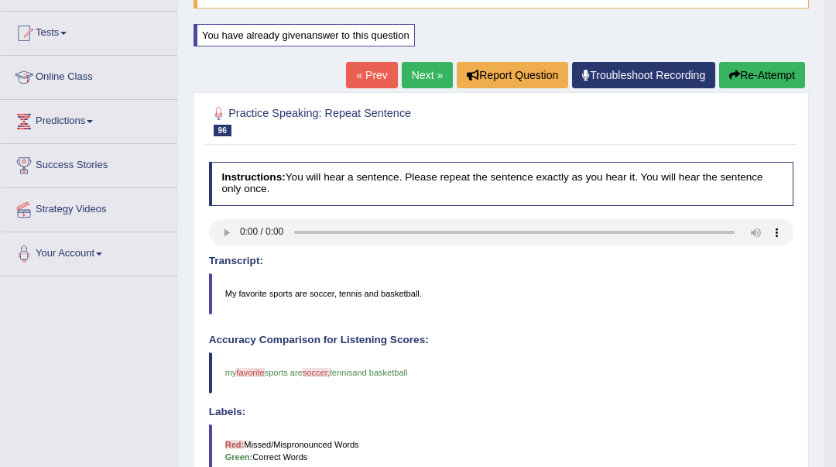
scroll to position [103, 0]
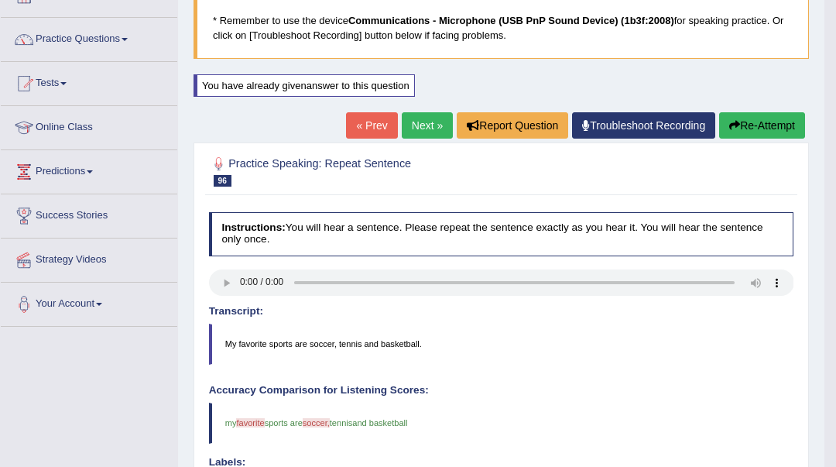
click at [417, 126] on link "Next »" at bounding box center [427, 125] width 51 height 26
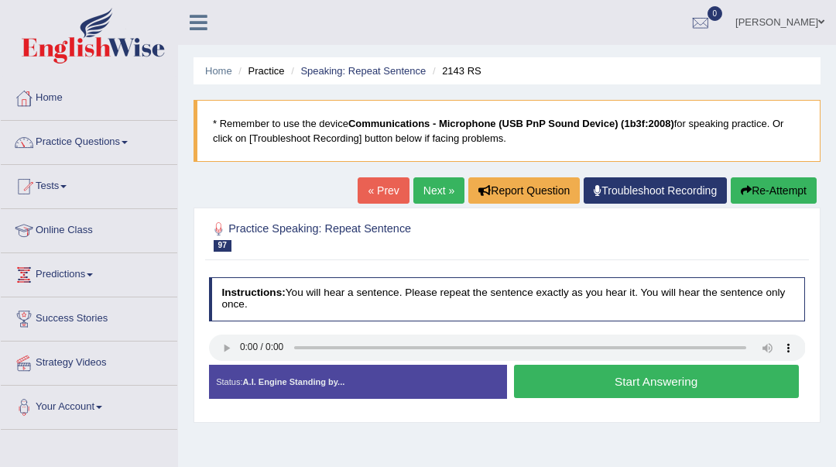
click at [118, 159] on li "Practice Questions Speaking Practice Read Aloud Repeat Sentence Describe Image …" at bounding box center [89, 143] width 177 height 44
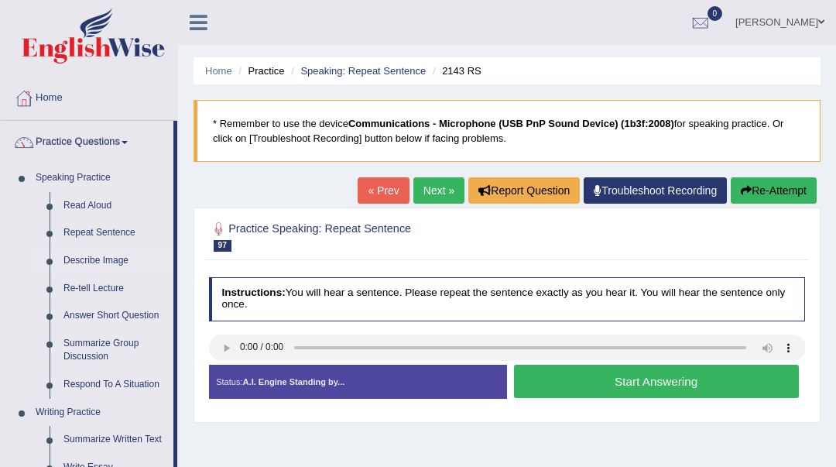
click at [125, 264] on link "Describe Image" at bounding box center [115, 261] width 117 height 28
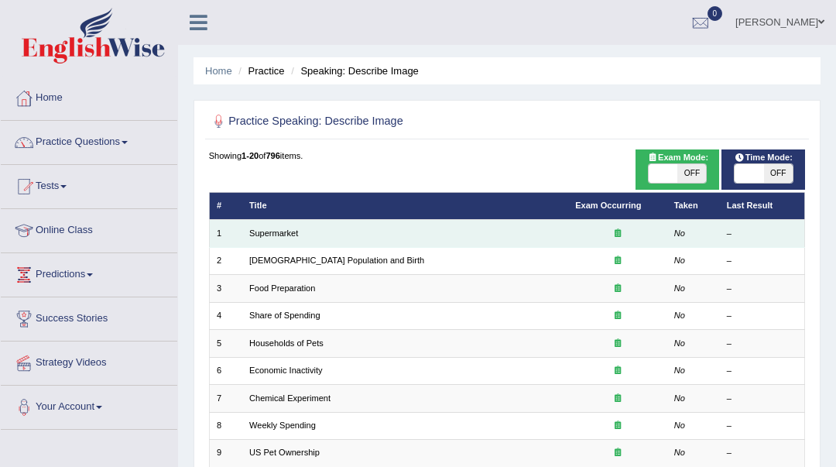
click at [299, 235] on td "Supermarket" at bounding box center [405, 233] width 326 height 27
click at [263, 235] on link "Supermarket" at bounding box center [273, 232] width 49 height 9
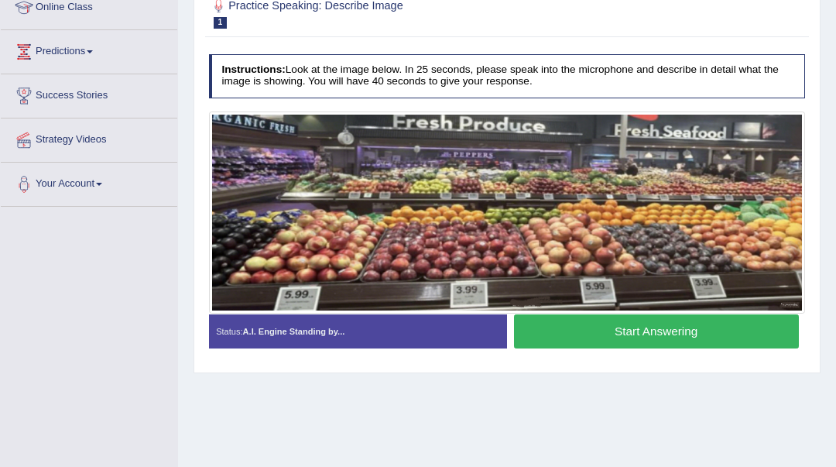
scroll to position [206, 0]
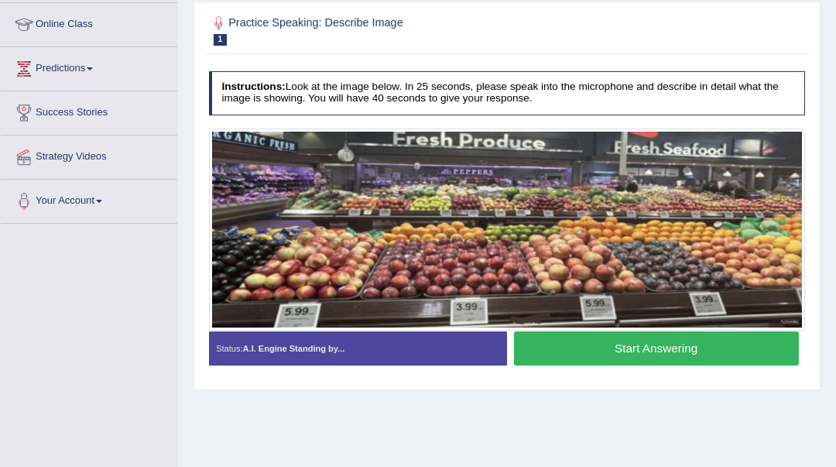
click at [585, 349] on button "Start Answering" at bounding box center [656, 347] width 285 height 33
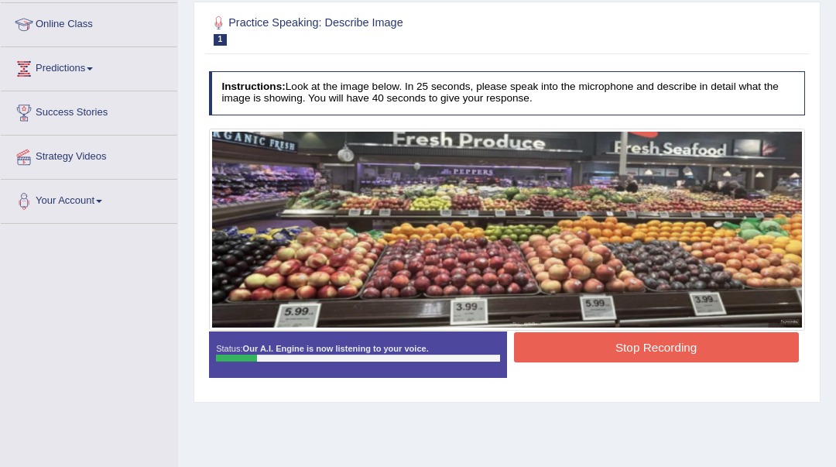
click at [585, 350] on button "Stop Recording" at bounding box center [656, 347] width 285 height 30
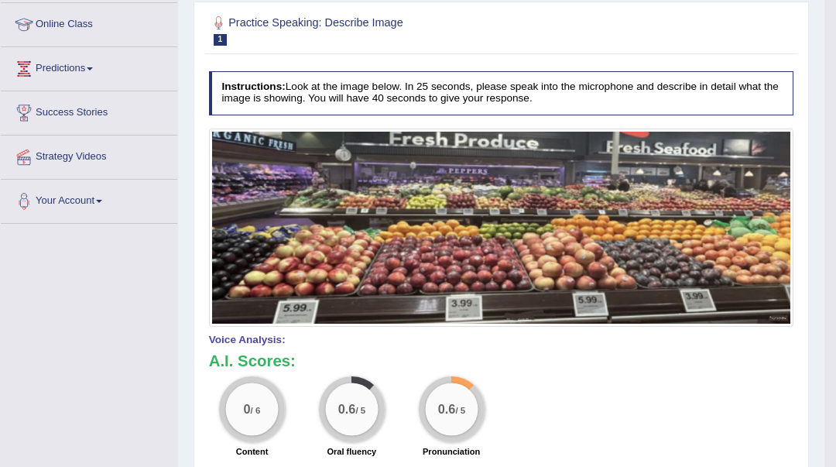
scroll to position [0, 0]
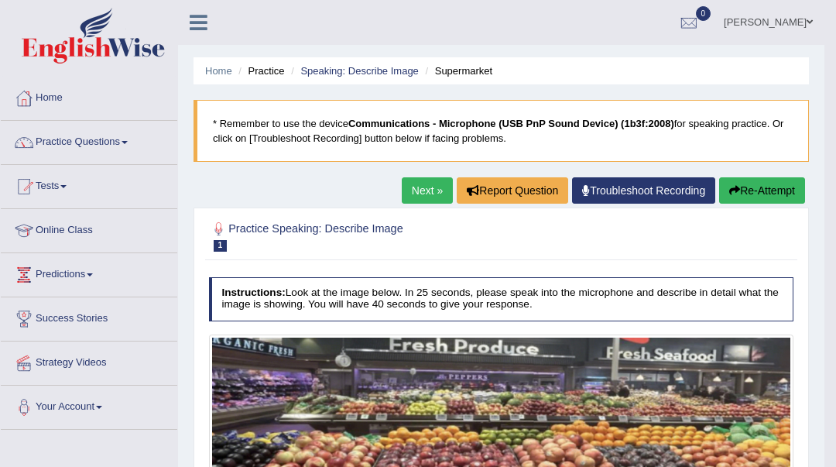
click at [774, 188] on button "Re-Attempt" at bounding box center [762, 190] width 86 height 26
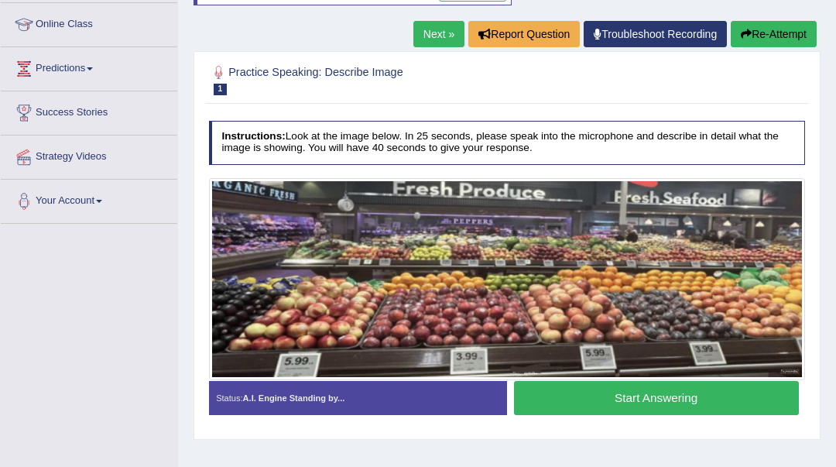
click at [626, 396] on button "Start Answering" at bounding box center [656, 397] width 285 height 33
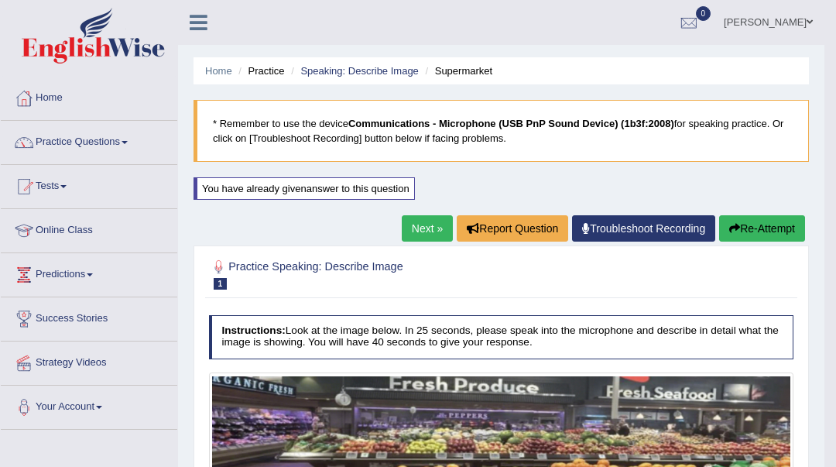
click at [756, 236] on button "Re-Attempt" at bounding box center [762, 228] width 86 height 26
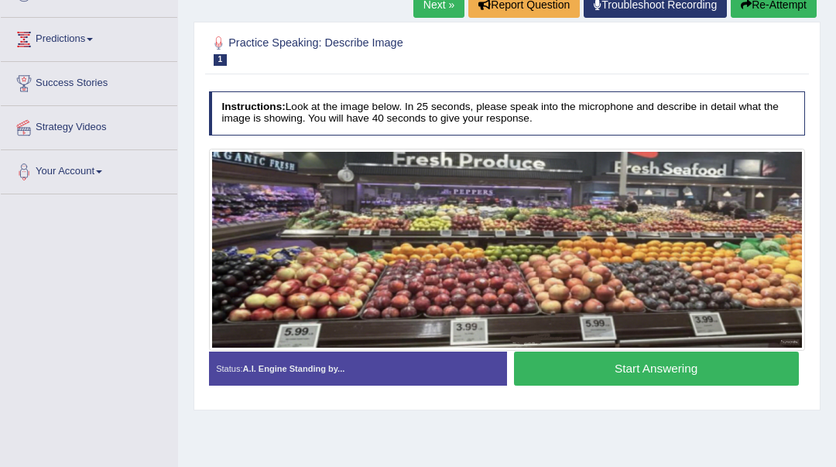
scroll to position [235, 0]
click at [684, 373] on button "Start Answering" at bounding box center [656, 368] width 285 height 33
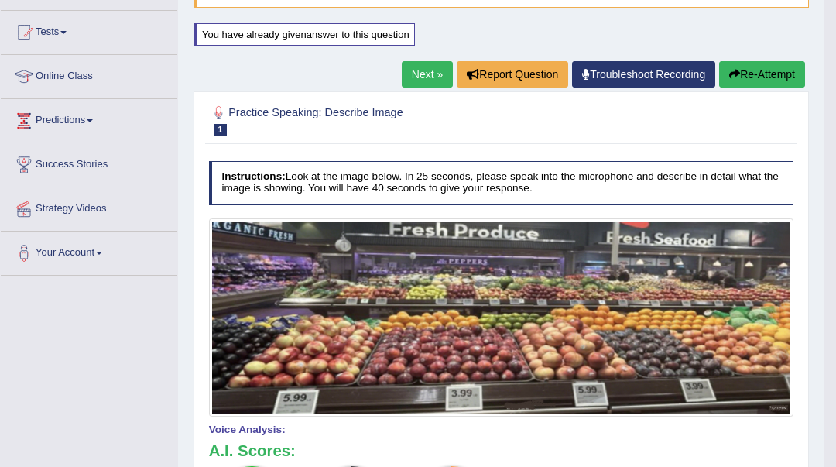
scroll to position [36, 0]
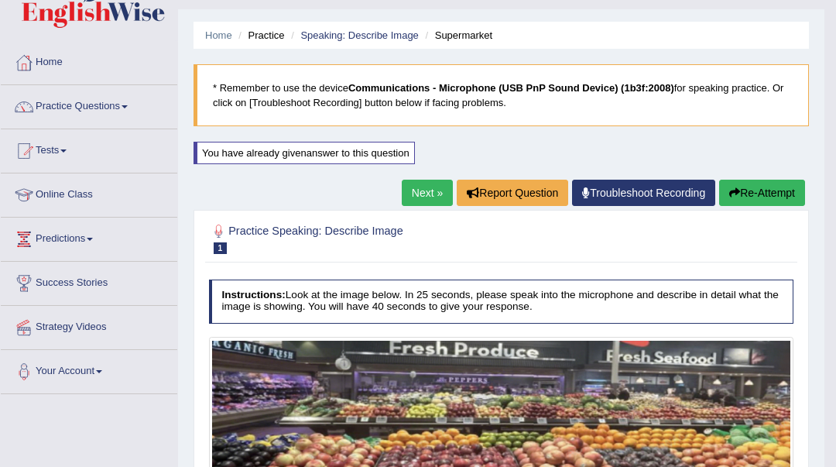
click at [750, 191] on button "Re-Attempt" at bounding box center [762, 193] width 86 height 26
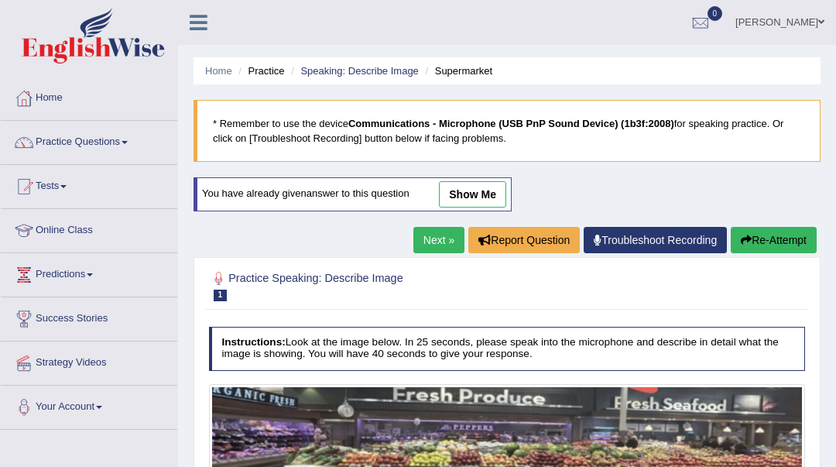
scroll to position [36, 0]
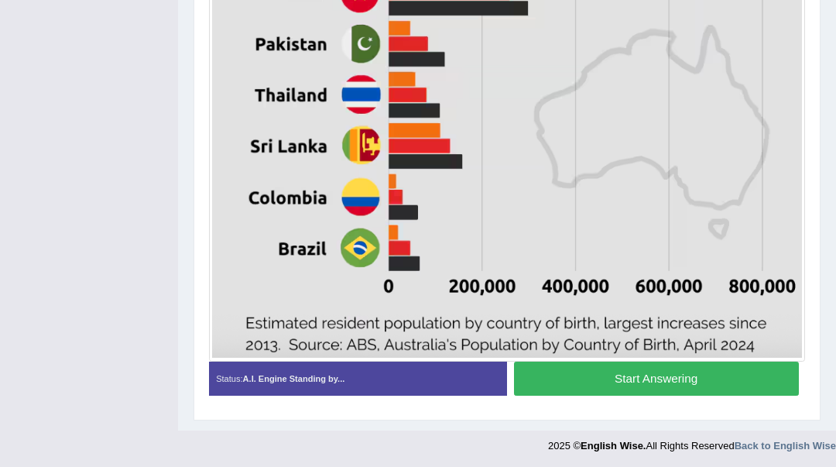
scroll to position [734, 0]
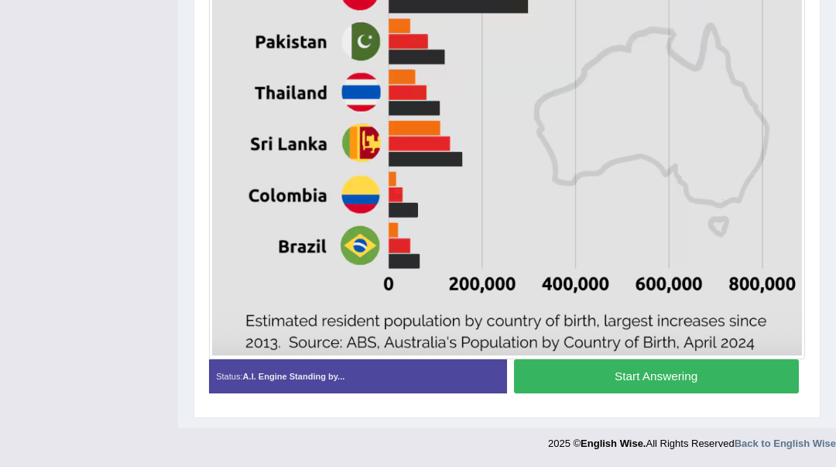
click at [623, 377] on button "Start Answering" at bounding box center [656, 375] width 285 height 33
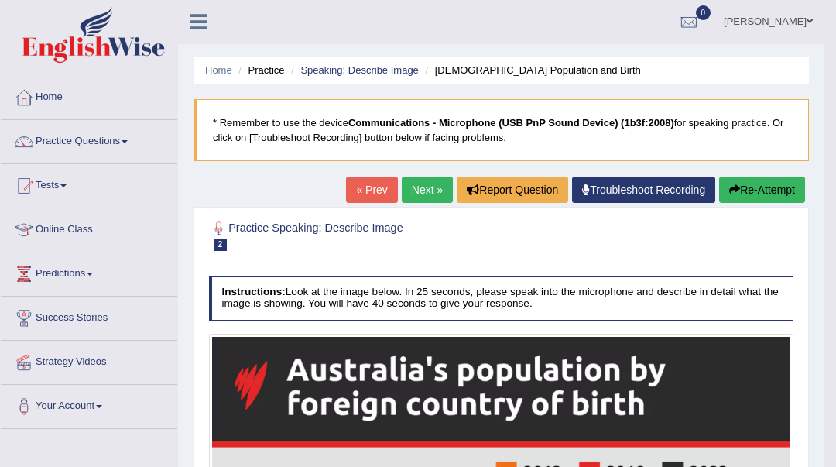
scroll to position [0, 0]
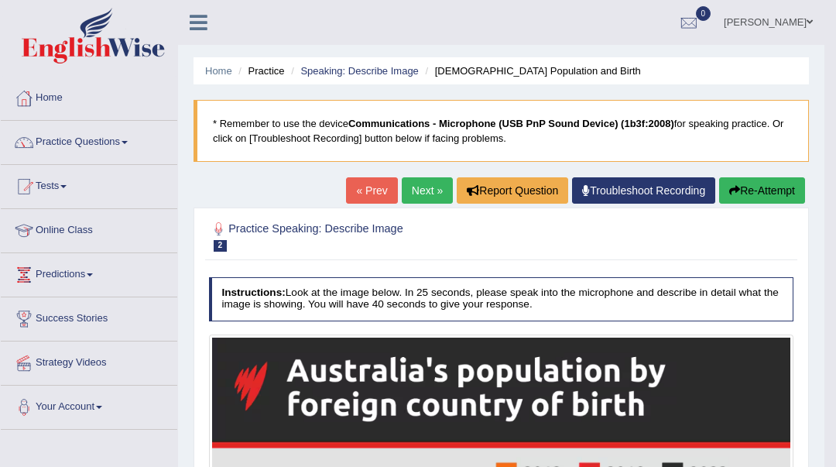
click at [427, 195] on link "Next »" at bounding box center [427, 190] width 51 height 26
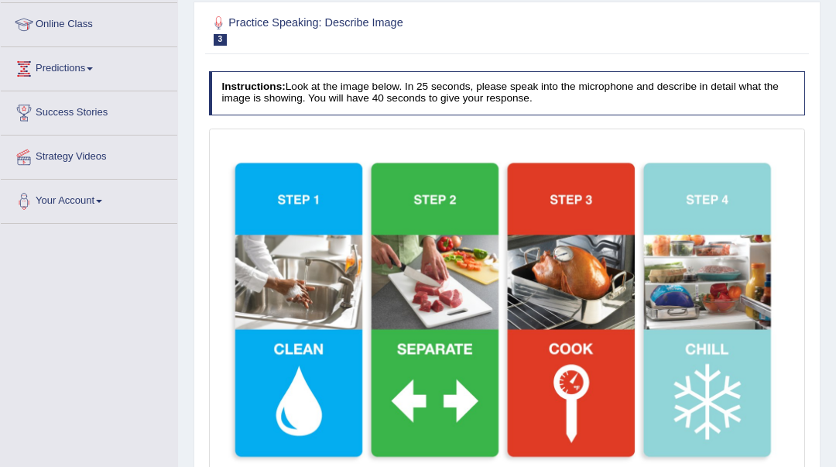
scroll to position [310, 0]
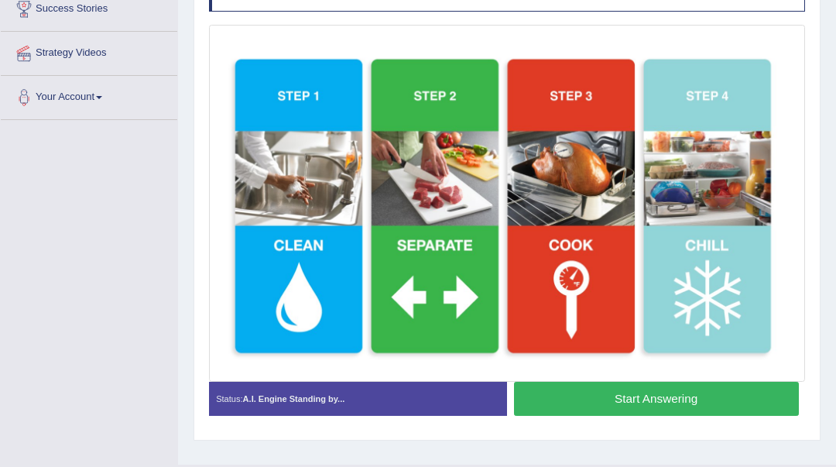
click at [578, 396] on button "Start Answering" at bounding box center [656, 398] width 285 height 33
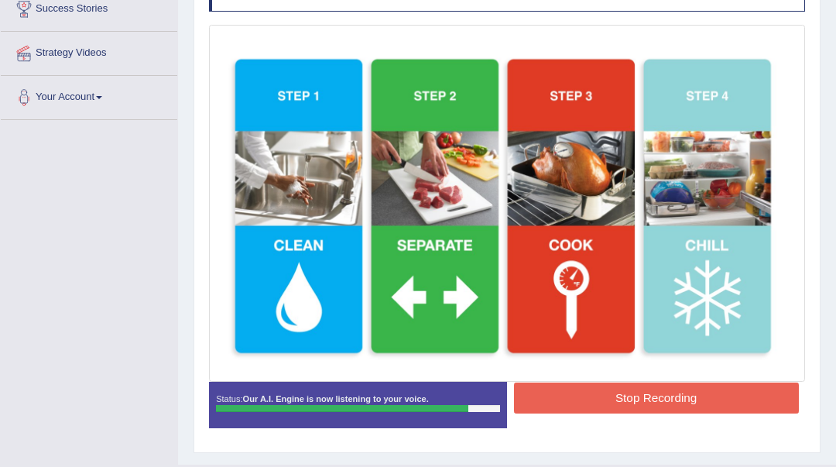
click at [575, 396] on button "Stop Recording" at bounding box center [656, 397] width 285 height 30
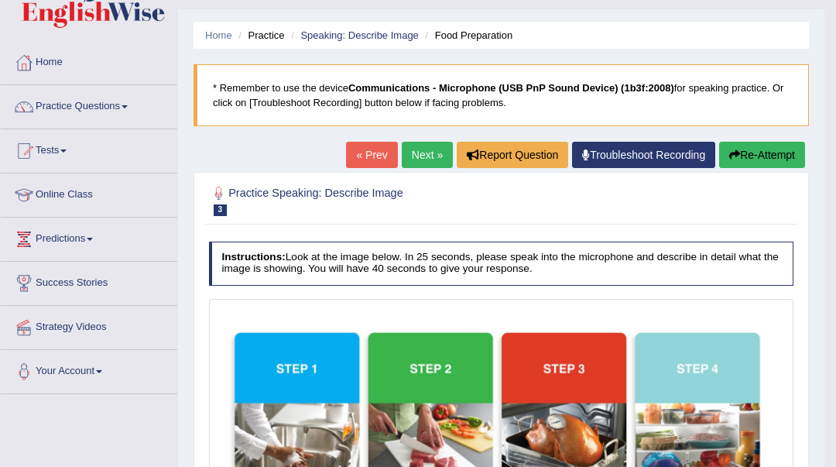
scroll to position [0, 0]
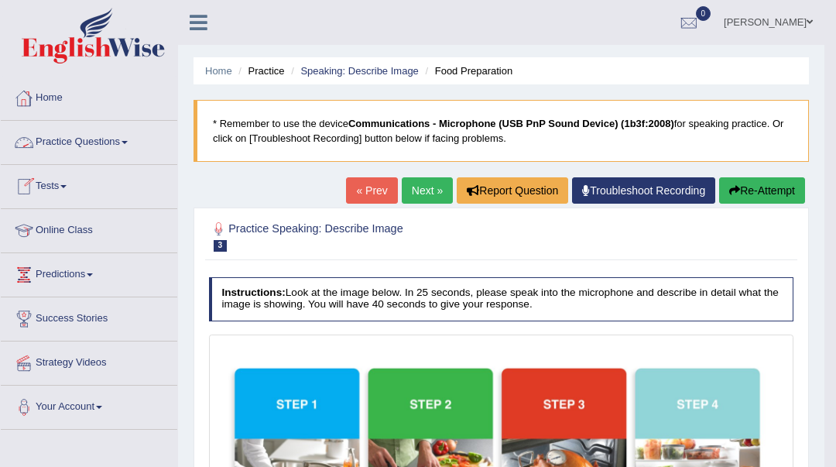
click at [120, 142] on link "Practice Questions" at bounding box center [89, 140] width 177 height 39
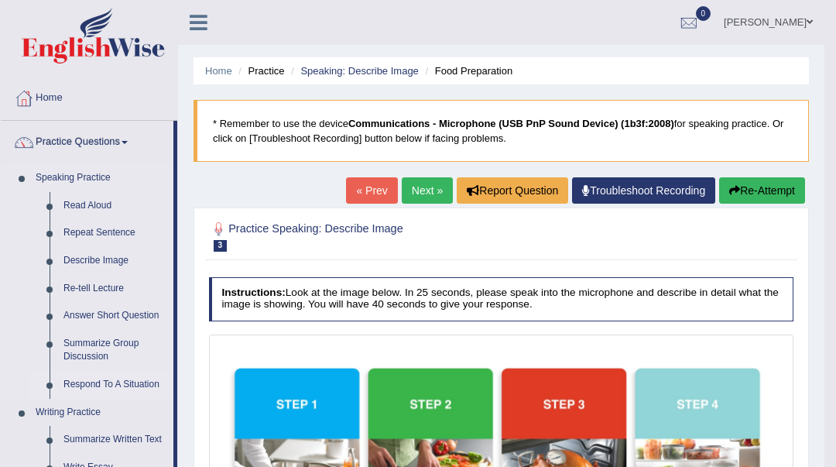
click at [98, 380] on link "Respond To A Situation" at bounding box center [115, 385] width 117 height 28
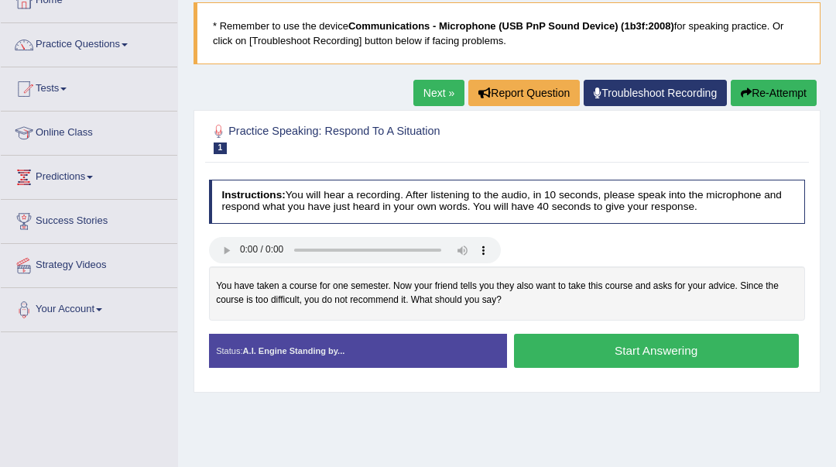
scroll to position [103, 0]
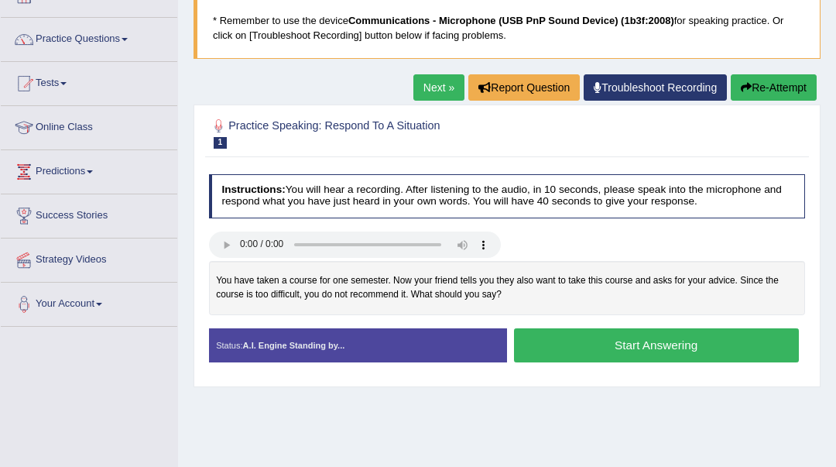
click at [537, 346] on button "Start Answering" at bounding box center [656, 344] width 285 height 33
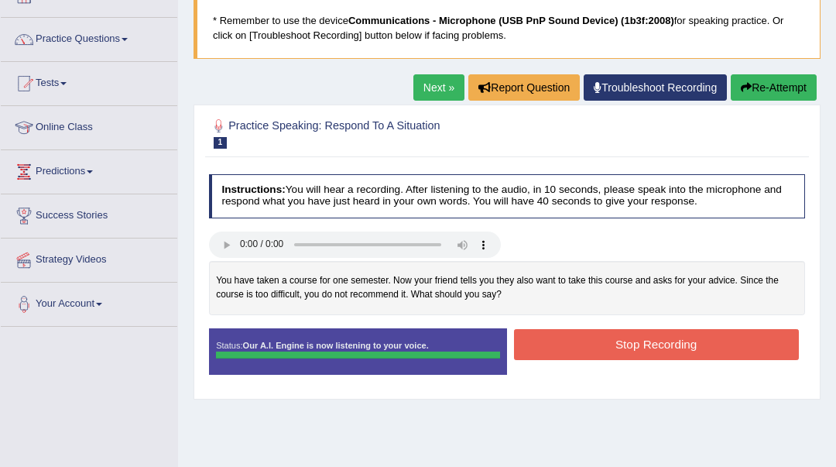
click at [535, 342] on div "Instructions: You will hear a recording. After listening to the audio, in 10 se…" at bounding box center [506, 279] width 603 height 225
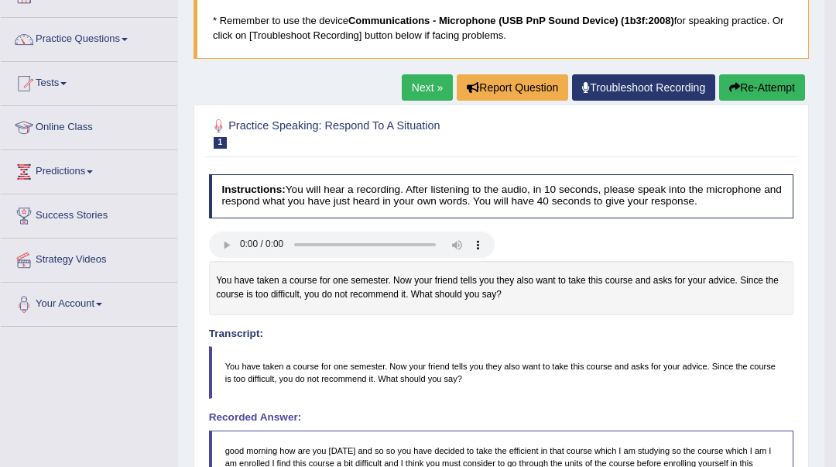
click at [725, 88] on button "Re-Attempt" at bounding box center [762, 87] width 86 height 26
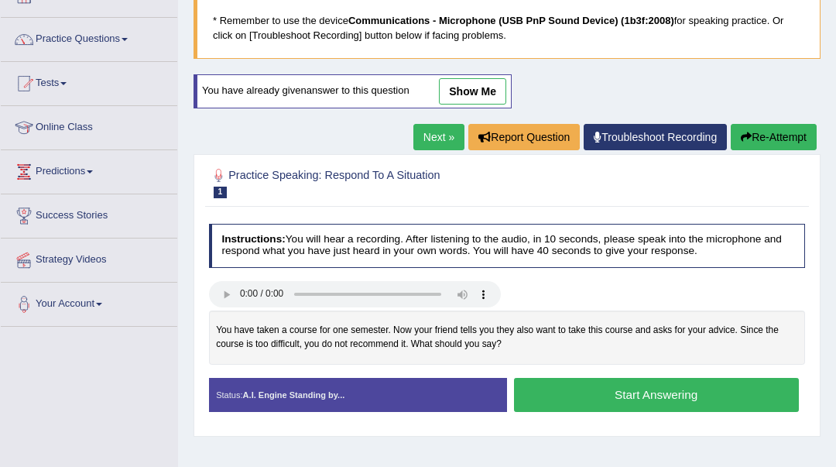
click at [598, 399] on button "Start Answering" at bounding box center [656, 394] width 285 height 33
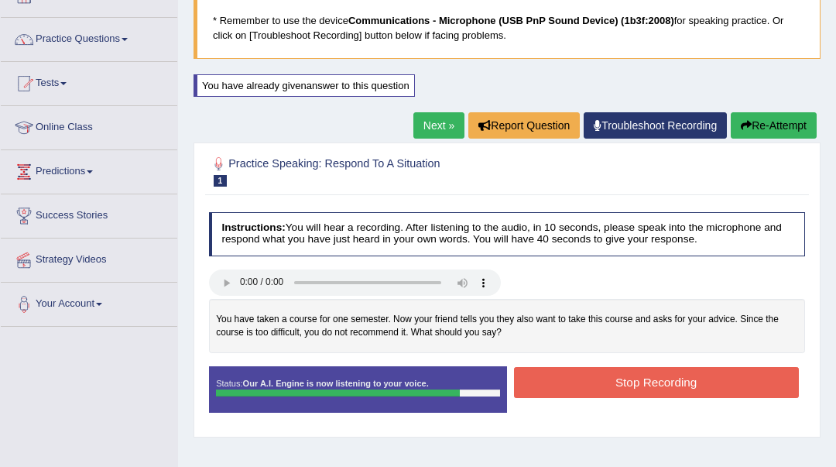
click at [593, 387] on button "Stop Recording" at bounding box center [656, 382] width 285 height 30
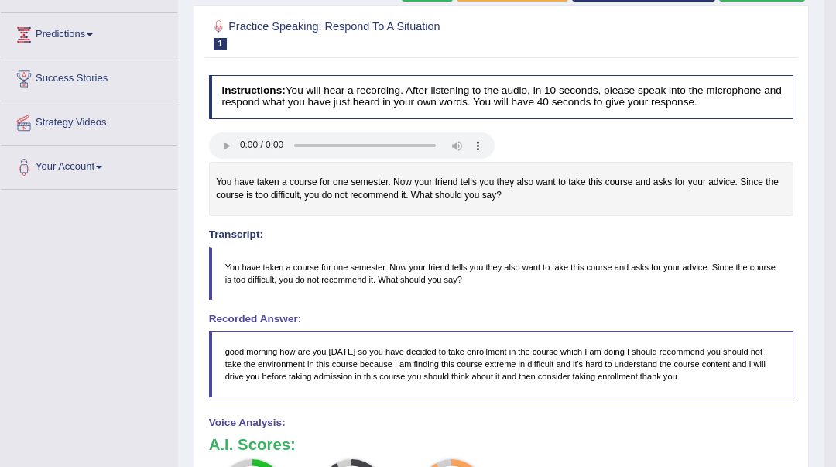
scroll to position [70, 0]
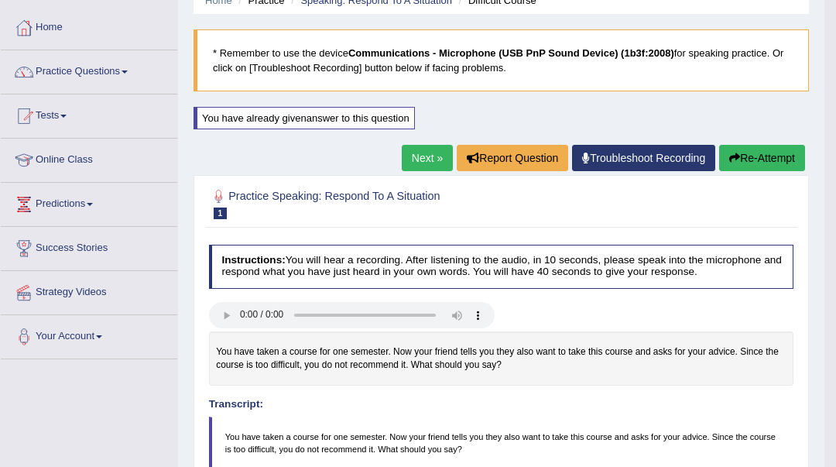
click at [437, 160] on link "Next »" at bounding box center [427, 158] width 51 height 26
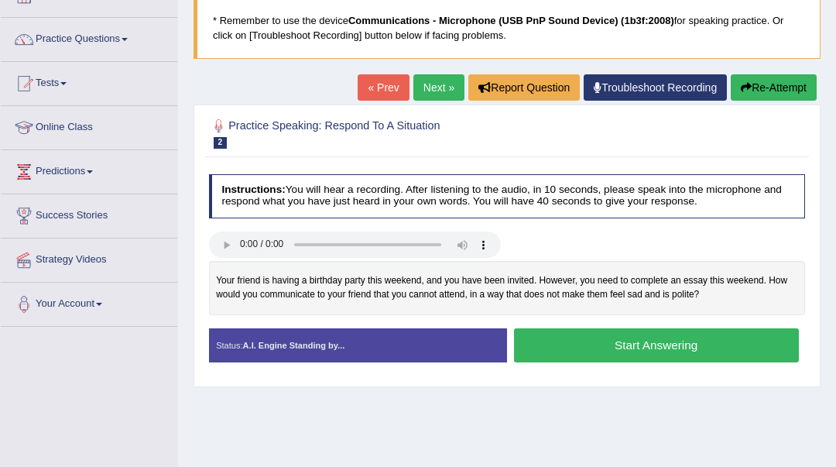
click at [551, 350] on button "Start Answering" at bounding box center [656, 344] width 285 height 33
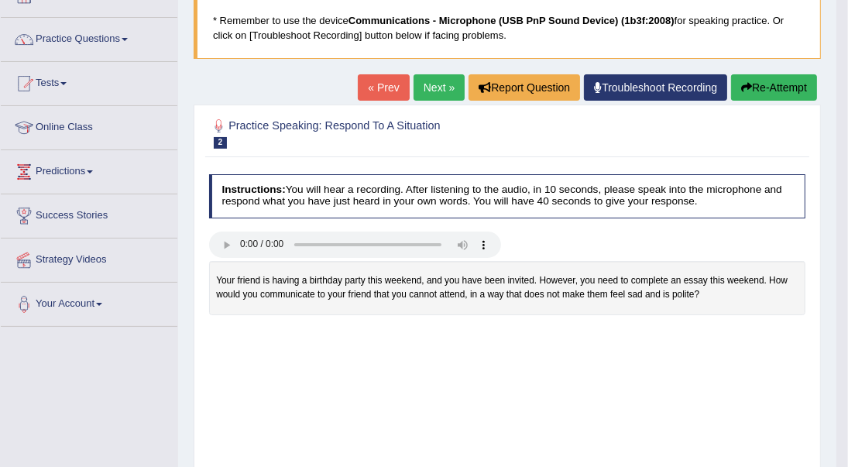
click at [0, 0] on div "Saving your answer..." at bounding box center [0, 0] width 0 height 0
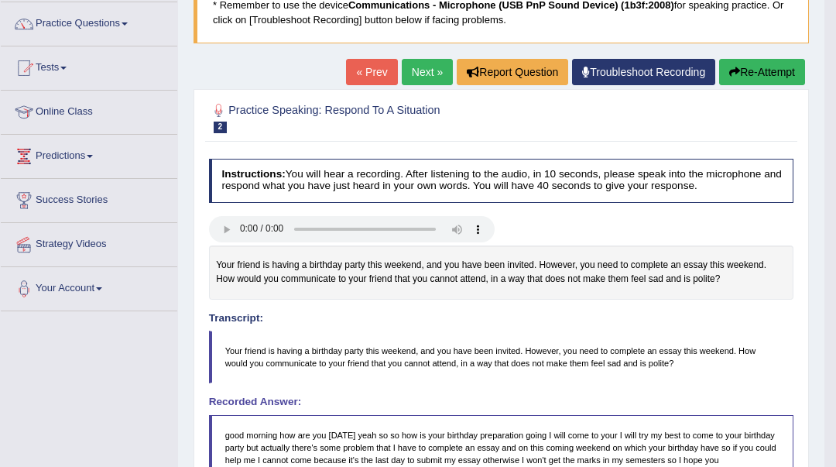
scroll to position [103, 0]
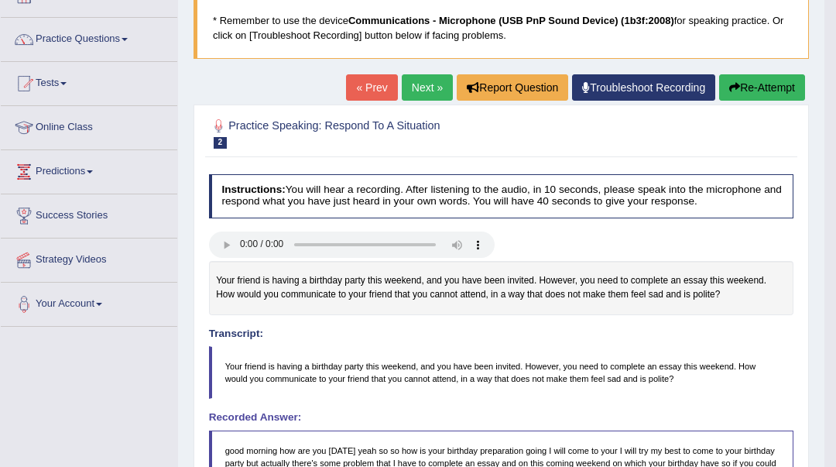
click at [747, 81] on button "Re-Attempt" at bounding box center [762, 87] width 86 height 26
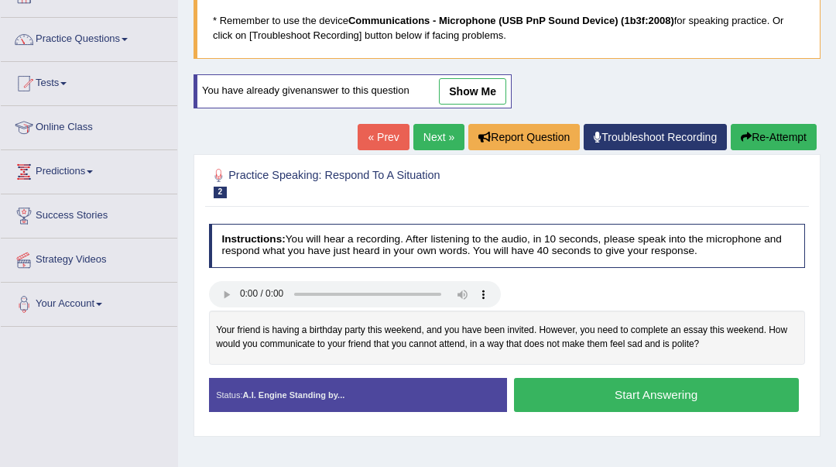
click at [609, 392] on button "Start Answering" at bounding box center [656, 394] width 285 height 33
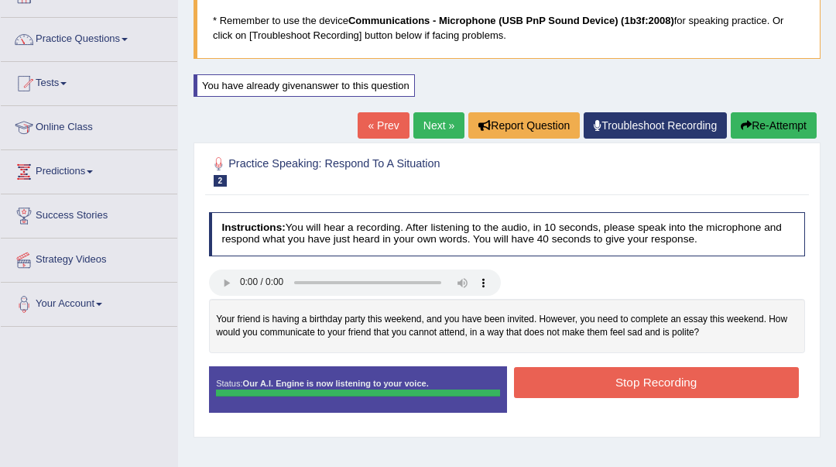
click at [599, 386] on button "Stop Recording" at bounding box center [656, 382] width 285 height 30
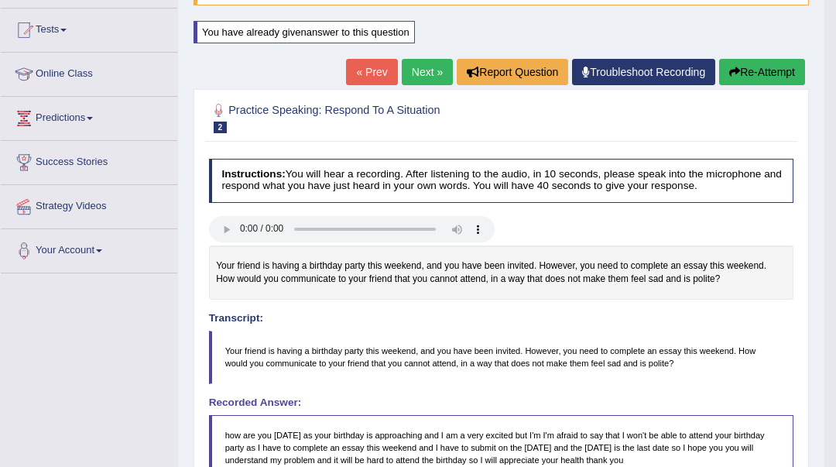
scroll to position [53, 0]
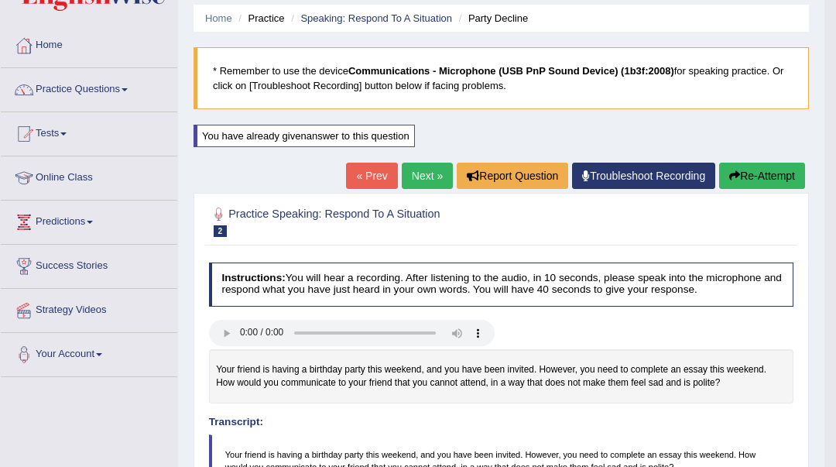
click at [423, 173] on link "Next »" at bounding box center [427, 176] width 51 height 26
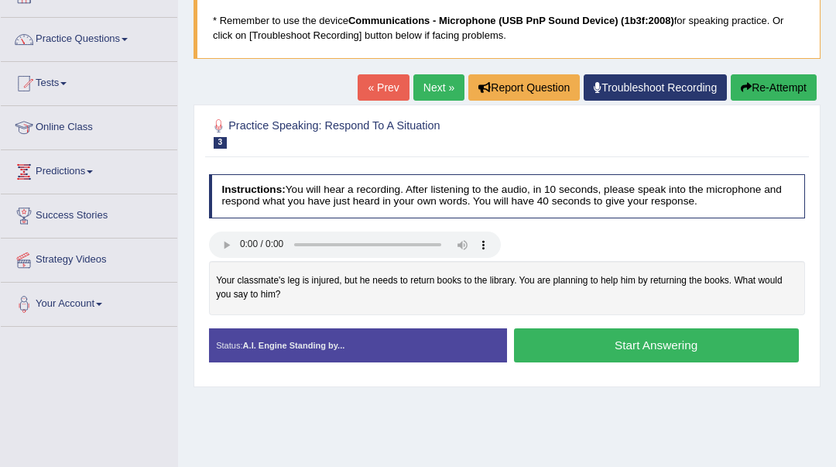
click at [624, 348] on button "Start Answering" at bounding box center [656, 344] width 285 height 33
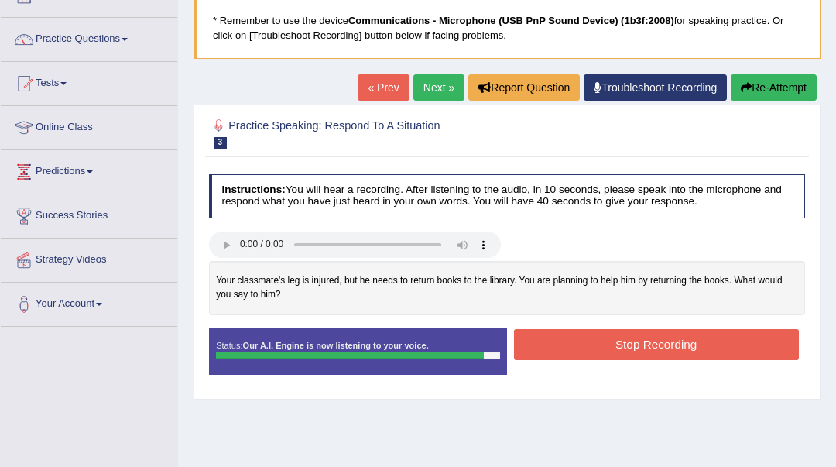
click at [634, 343] on button "Stop Recording" at bounding box center [656, 344] width 285 height 30
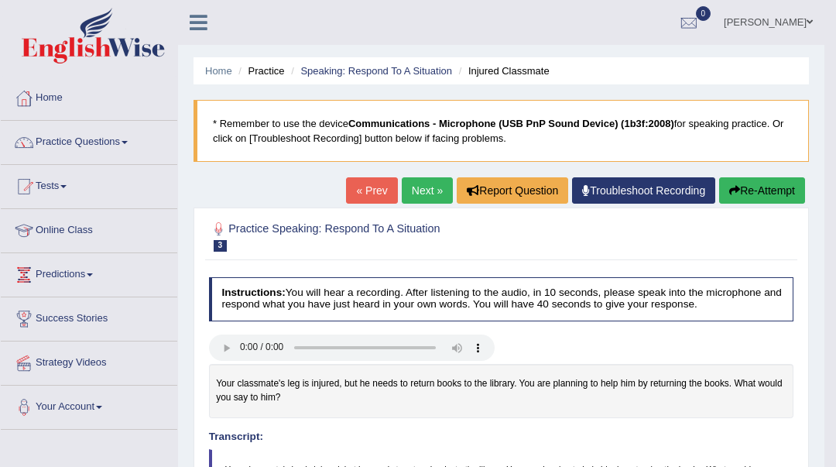
click at [411, 193] on link "Next »" at bounding box center [427, 190] width 51 height 26
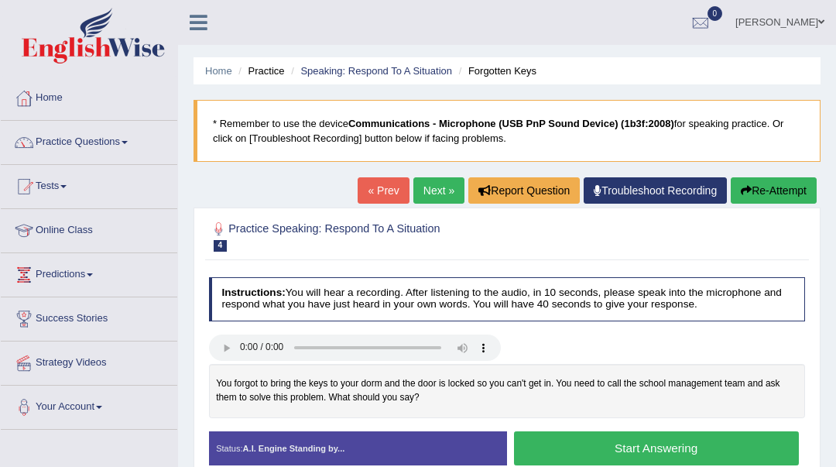
scroll to position [103, 0]
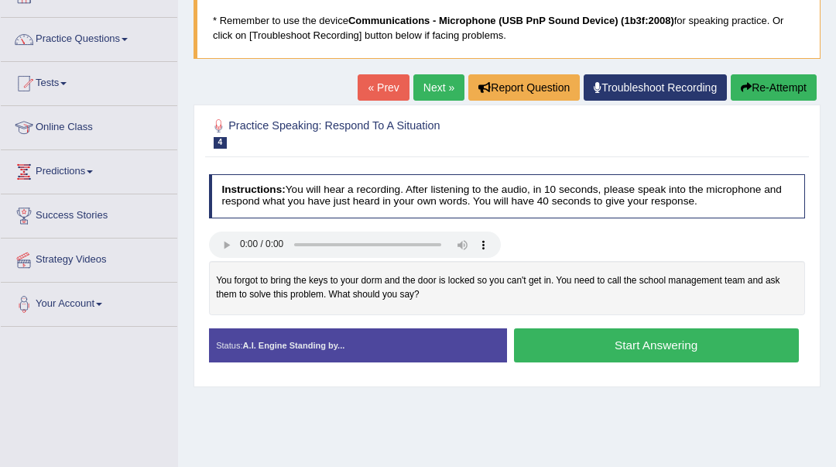
click at [624, 352] on button "Start Answering" at bounding box center [656, 344] width 285 height 33
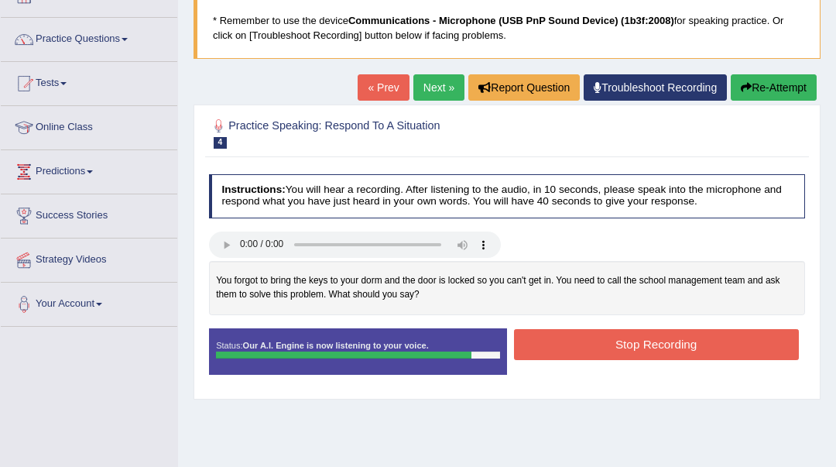
click at [622, 352] on button "Stop Recording" at bounding box center [656, 344] width 285 height 30
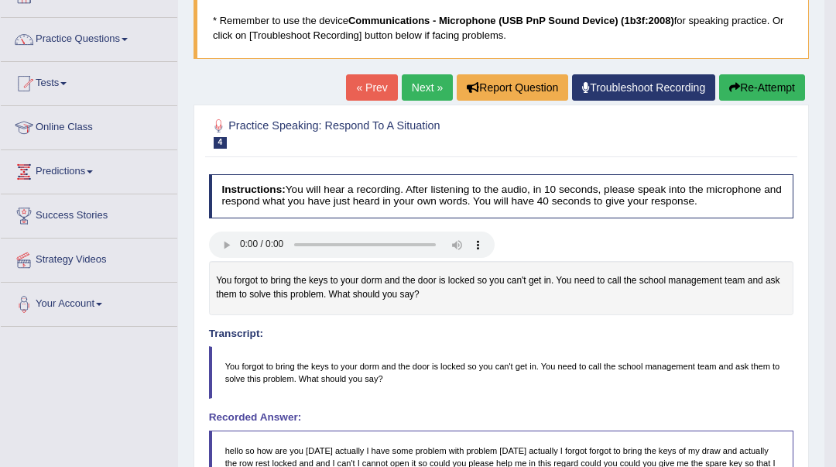
click at [417, 84] on link "Next »" at bounding box center [427, 87] width 51 height 26
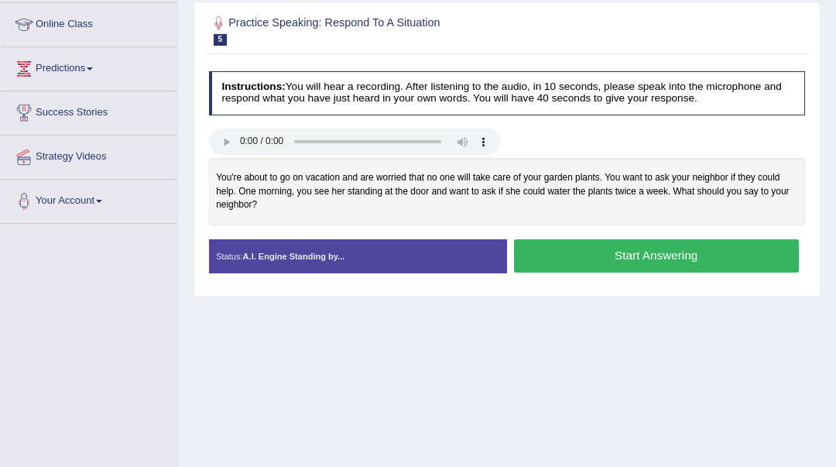
click at [641, 256] on button "Start Answering" at bounding box center [656, 255] width 285 height 33
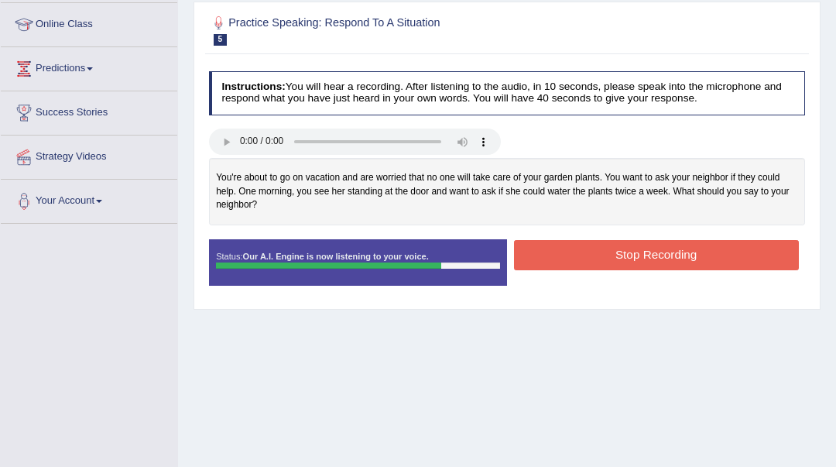
drag, startPoint x: 643, startPoint y: 257, endPoint x: 646, endPoint y: 266, distance: 8.8
click at [646, 266] on button "Stop Recording" at bounding box center [656, 255] width 285 height 30
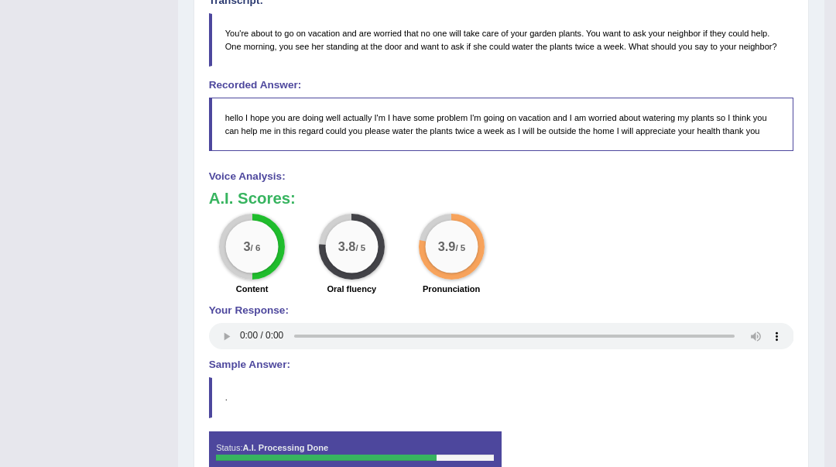
scroll to position [36, 0]
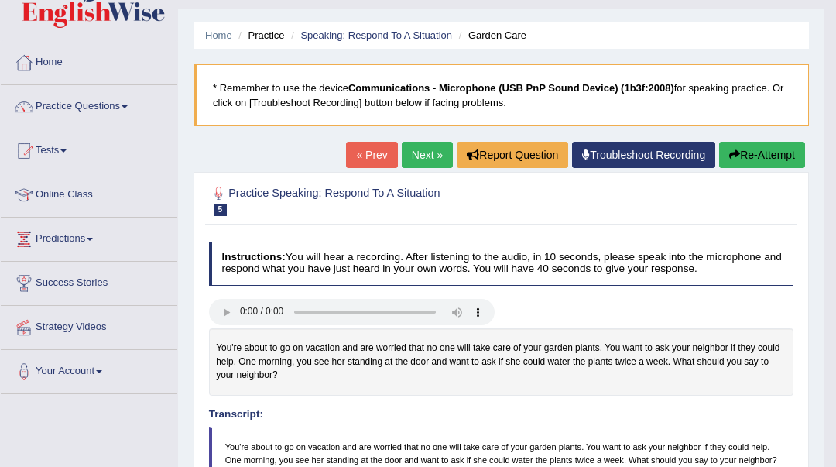
click at [741, 157] on button "Re-Attempt" at bounding box center [762, 155] width 86 height 26
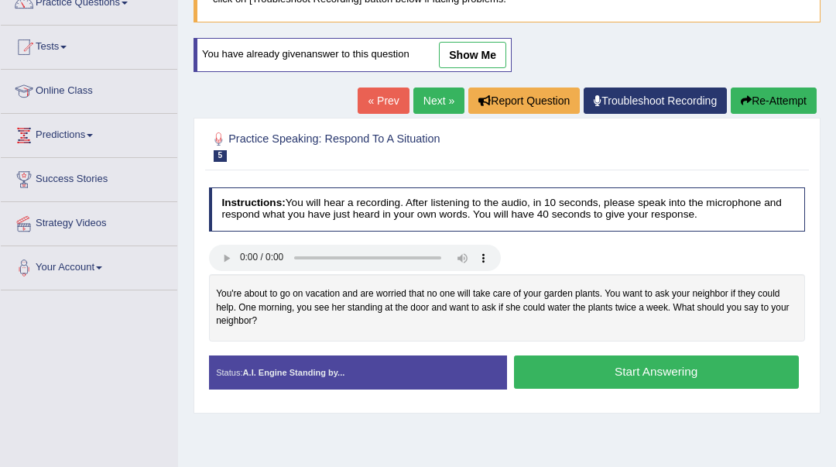
click at [612, 379] on button "Start Answering" at bounding box center [656, 371] width 285 height 33
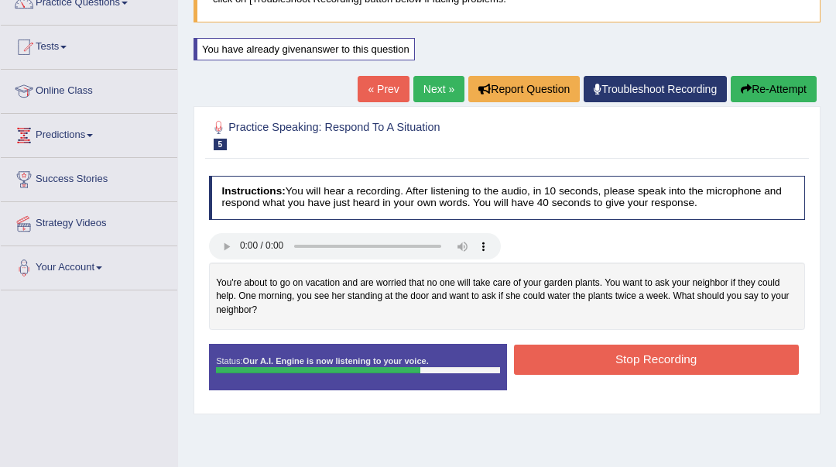
click at [619, 358] on button "Stop Recording" at bounding box center [656, 360] width 285 height 30
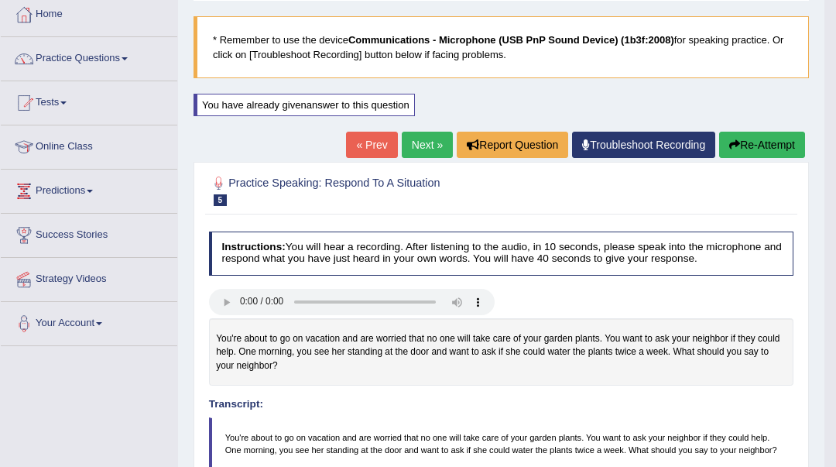
scroll to position [36, 0]
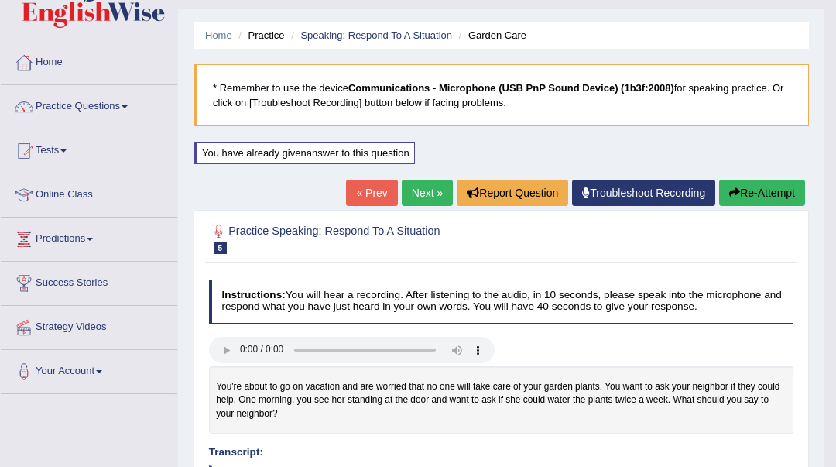
click at [419, 180] on link "Next »" at bounding box center [427, 193] width 51 height 26
